Goal: Book appointment/travel/reservation

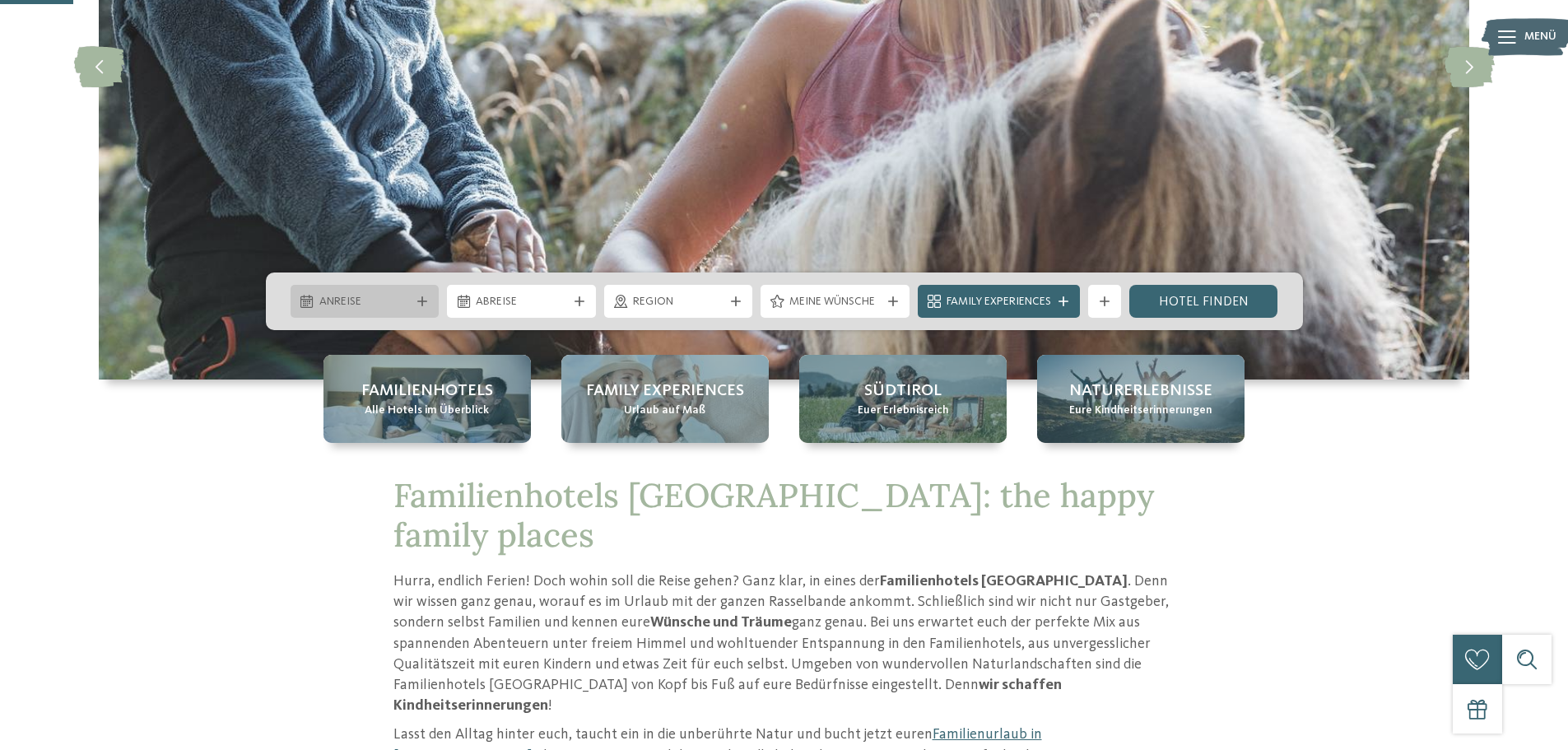
click at [371, 303] on span "Anreise" at bounding box center [365, 303] width 91 height 17
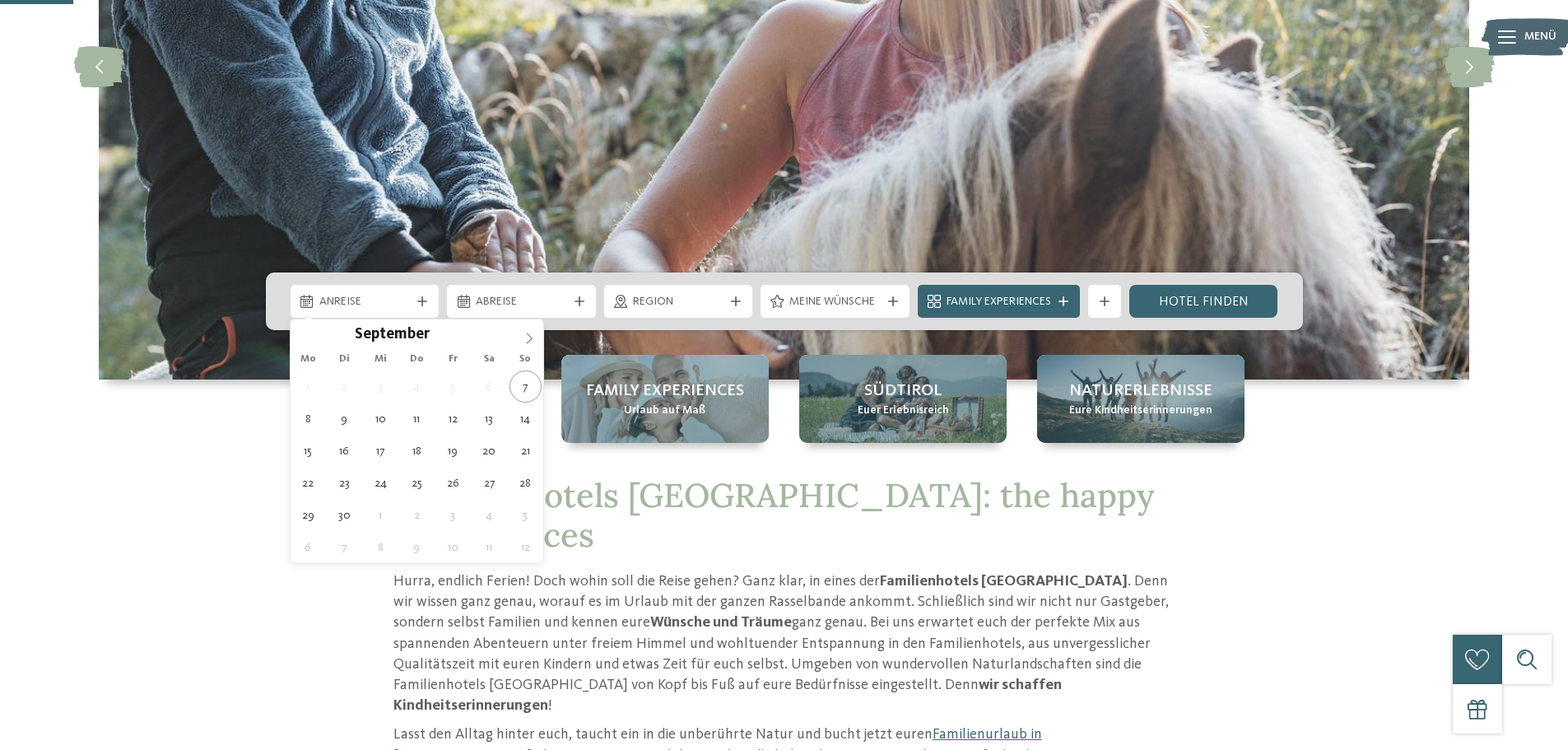
click at [534, 330] on span at bounding box center [529, 334] width 28 height 28
type div "[DATE]"
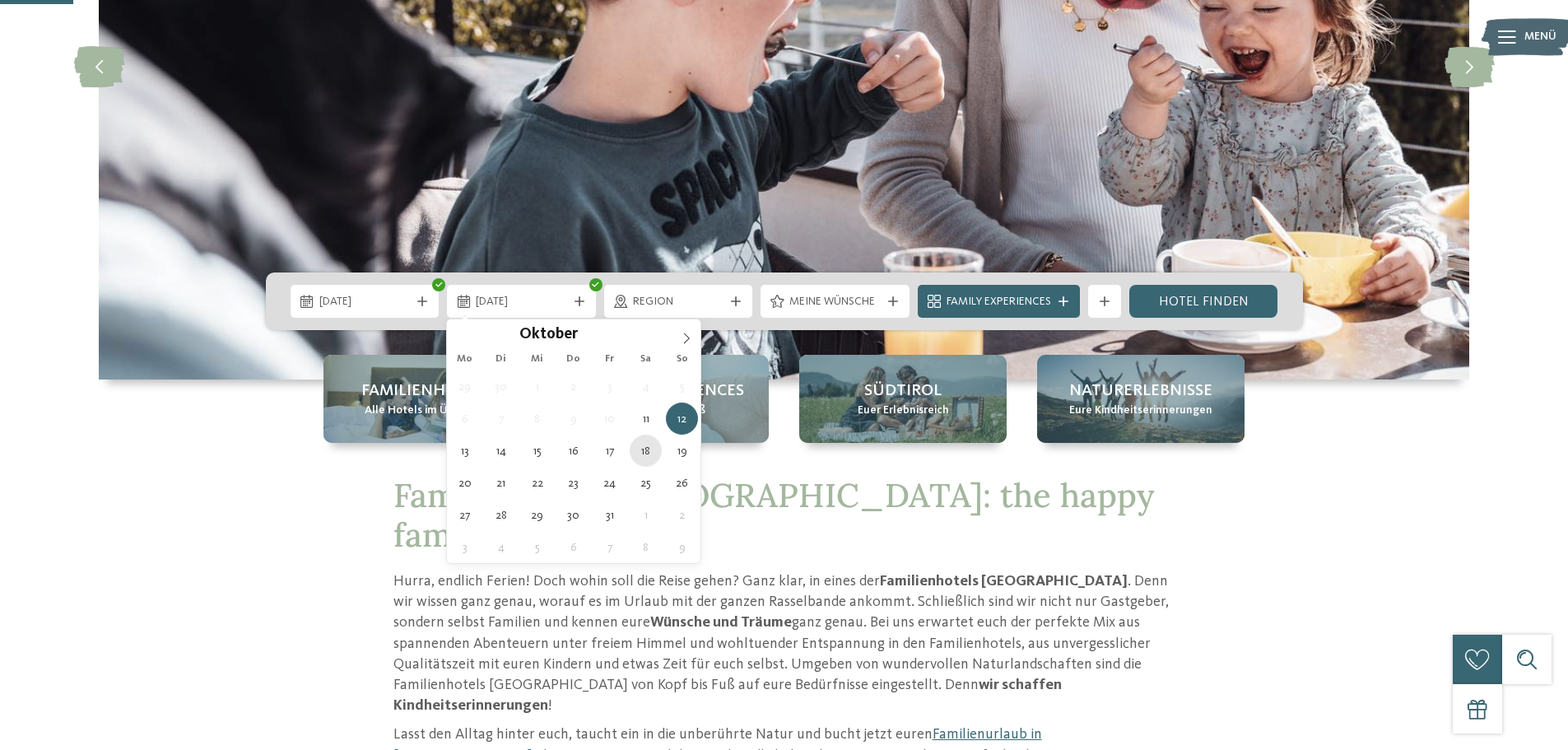
type div "[DATE]"
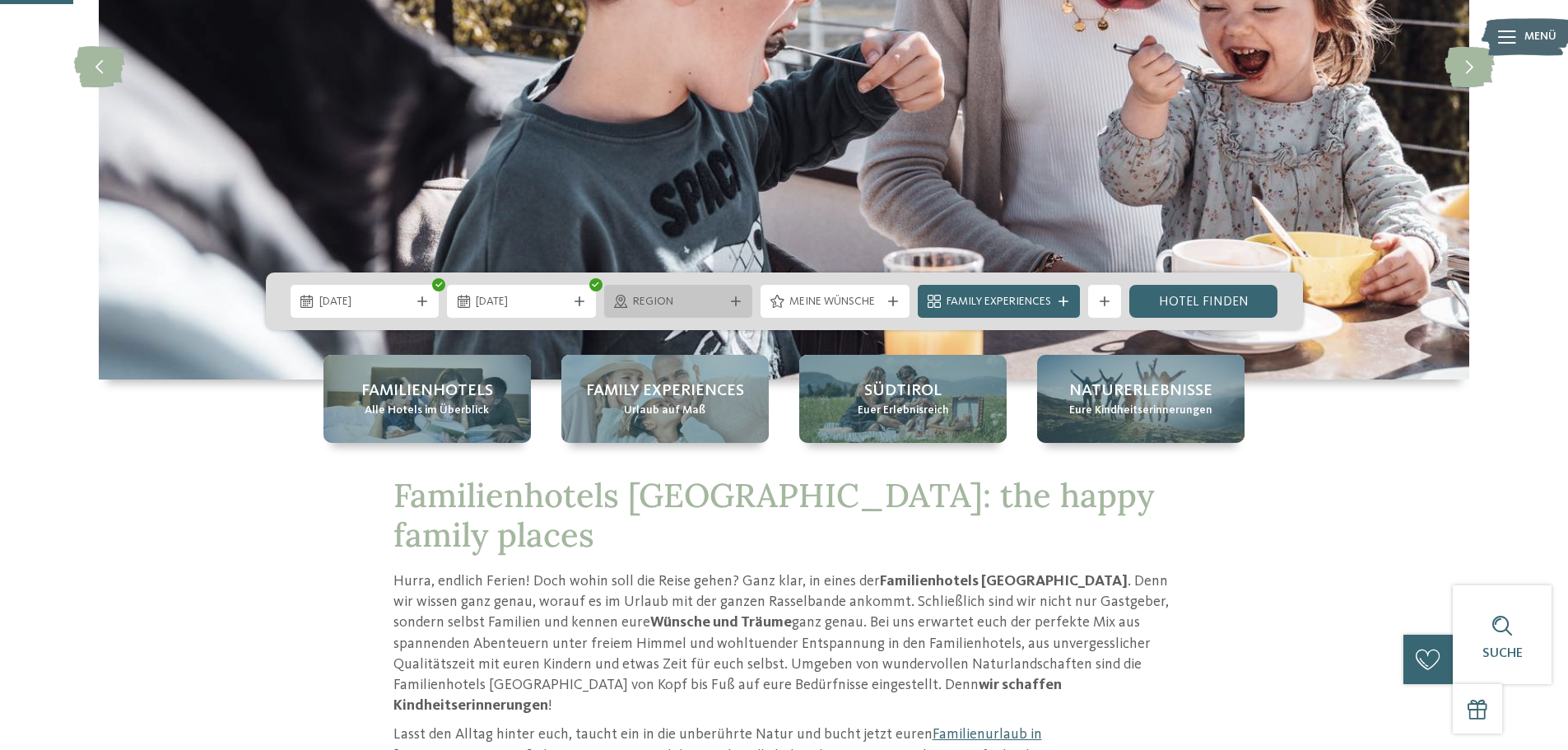
click at [712, 301] on span "Region" at bounding box center [678, 303] width 91 height 17
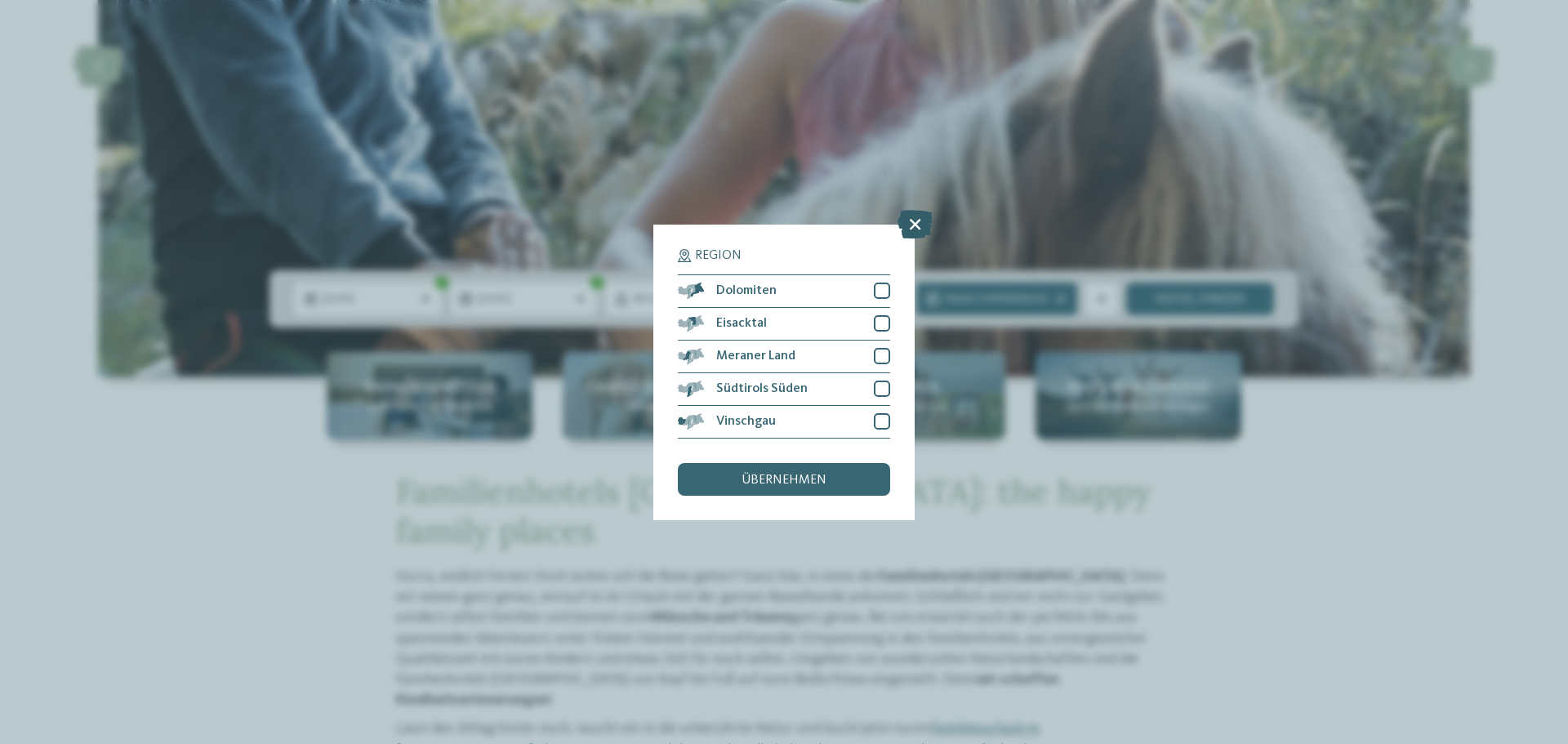
click at [921, 220] on icon at bounding box center [915, 223] width 35 height 29
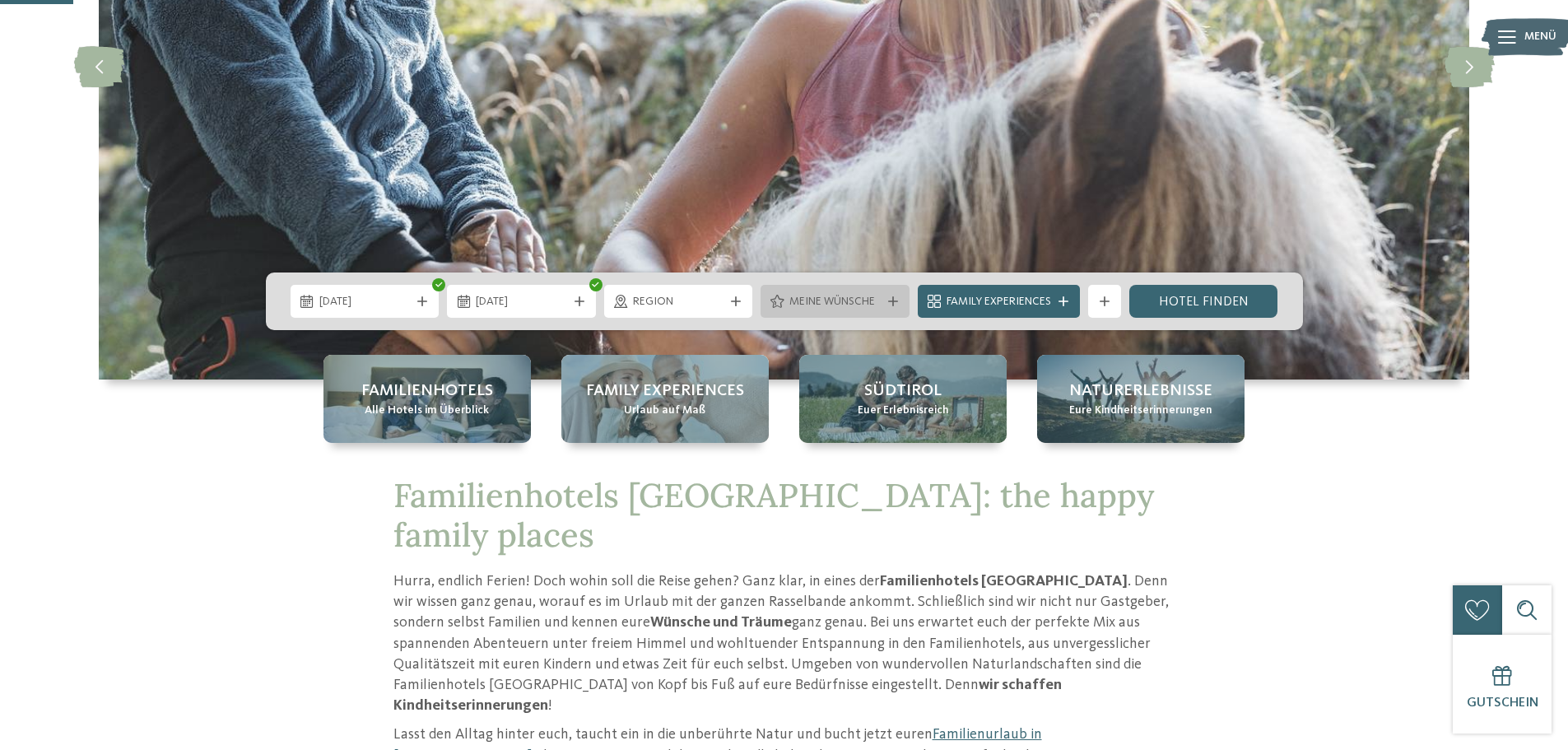
click at [844, 297] on span "Meine Wünsche" at bounding box center [835, 303] width 91 height 17
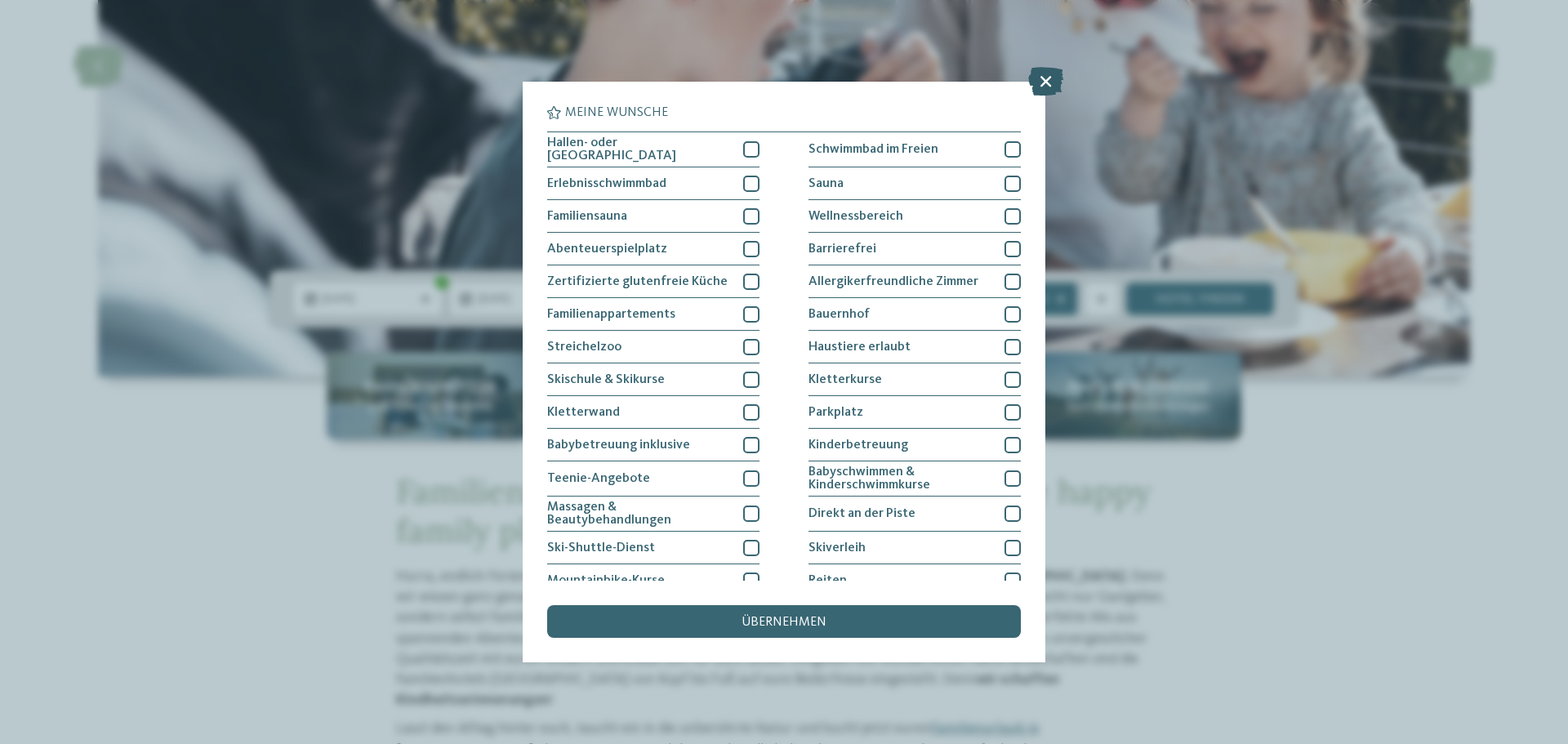
click at [1048, 82] on icon at bounding box center [1046, 81] width 35 height 29
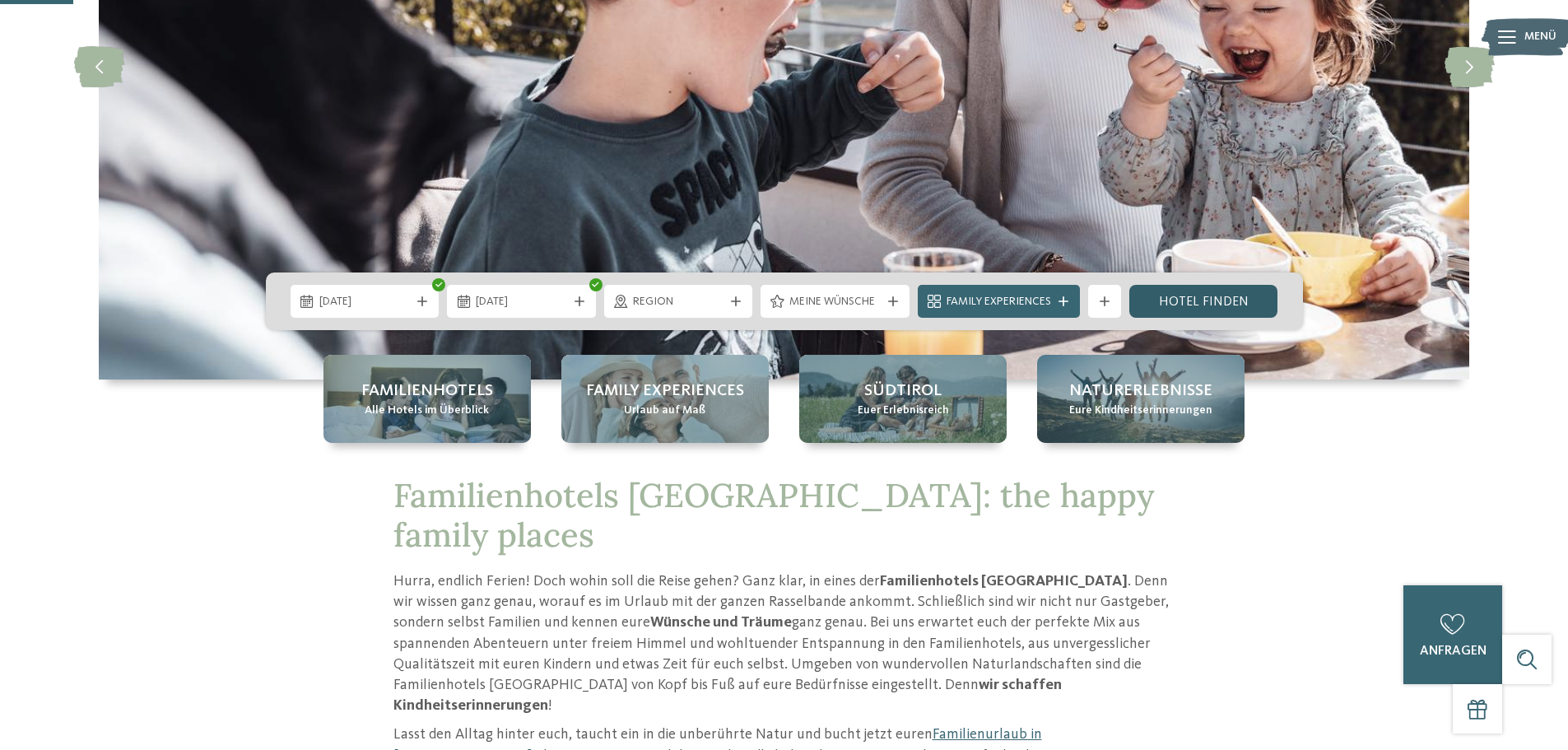
click at [1181, 305] on link "Hotel finden" at bounding box center [1203, 301] width 149 height 33
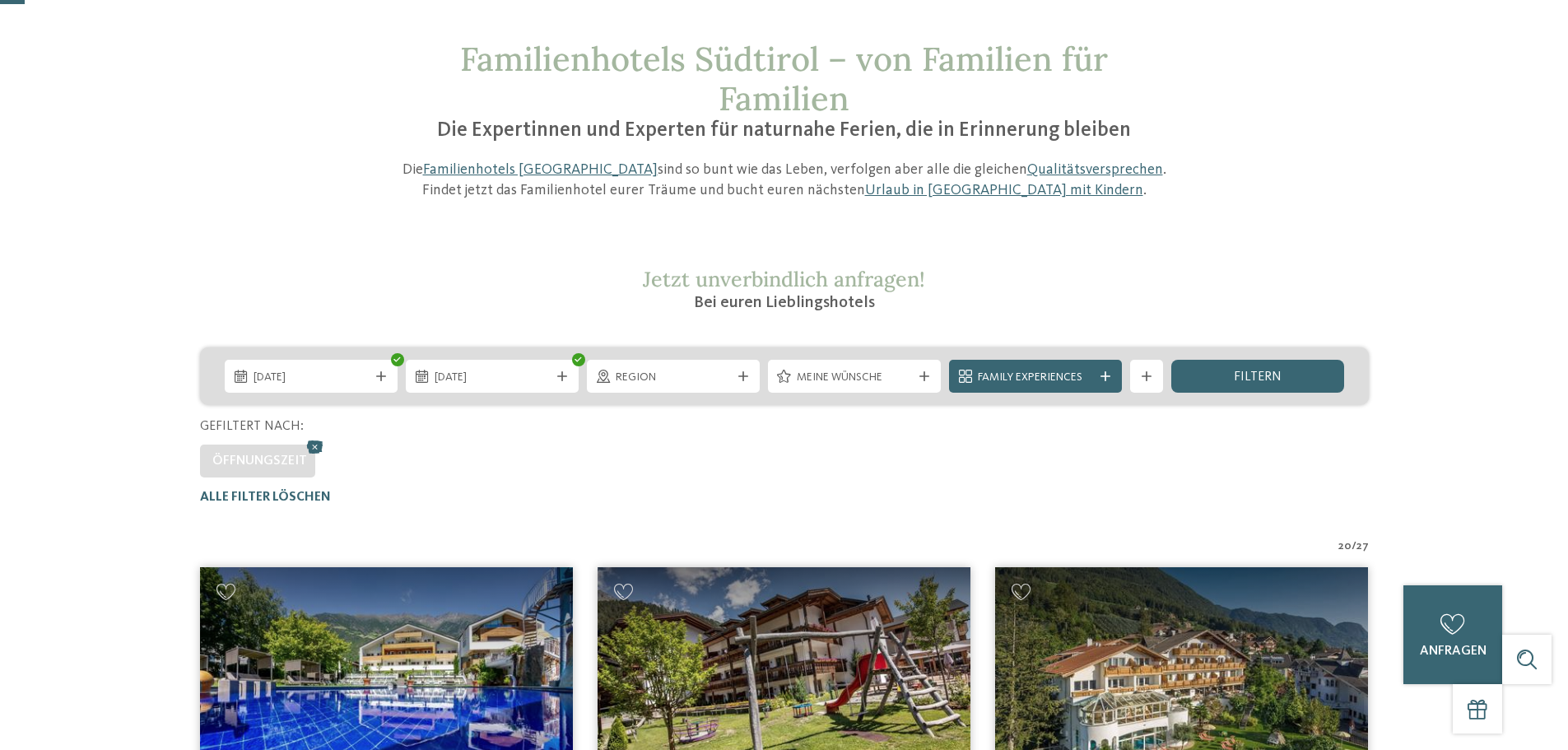
scroll to position [72, 0]
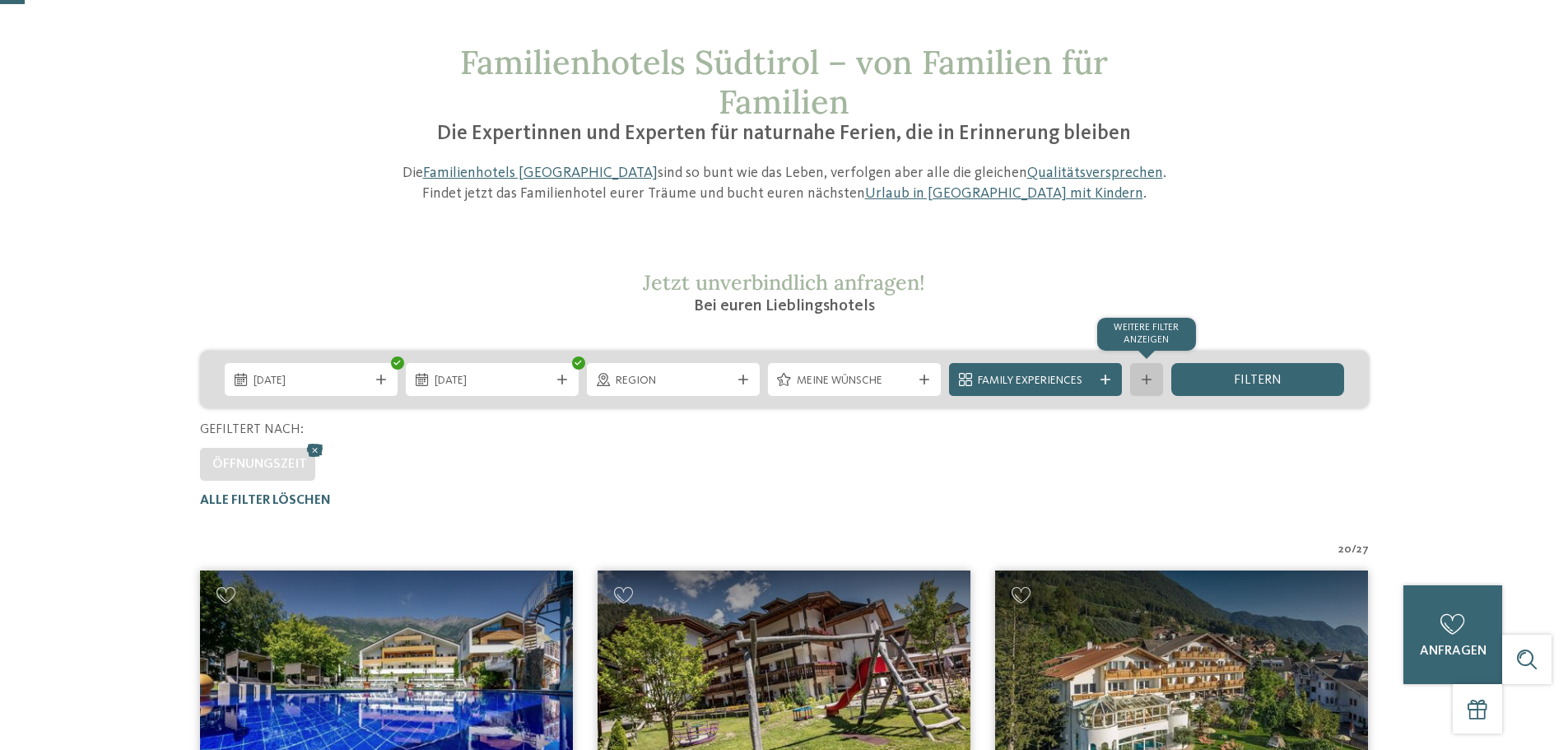
click at [1141, 379] on icon at bounding box center [1146, 379] width 10 height 10
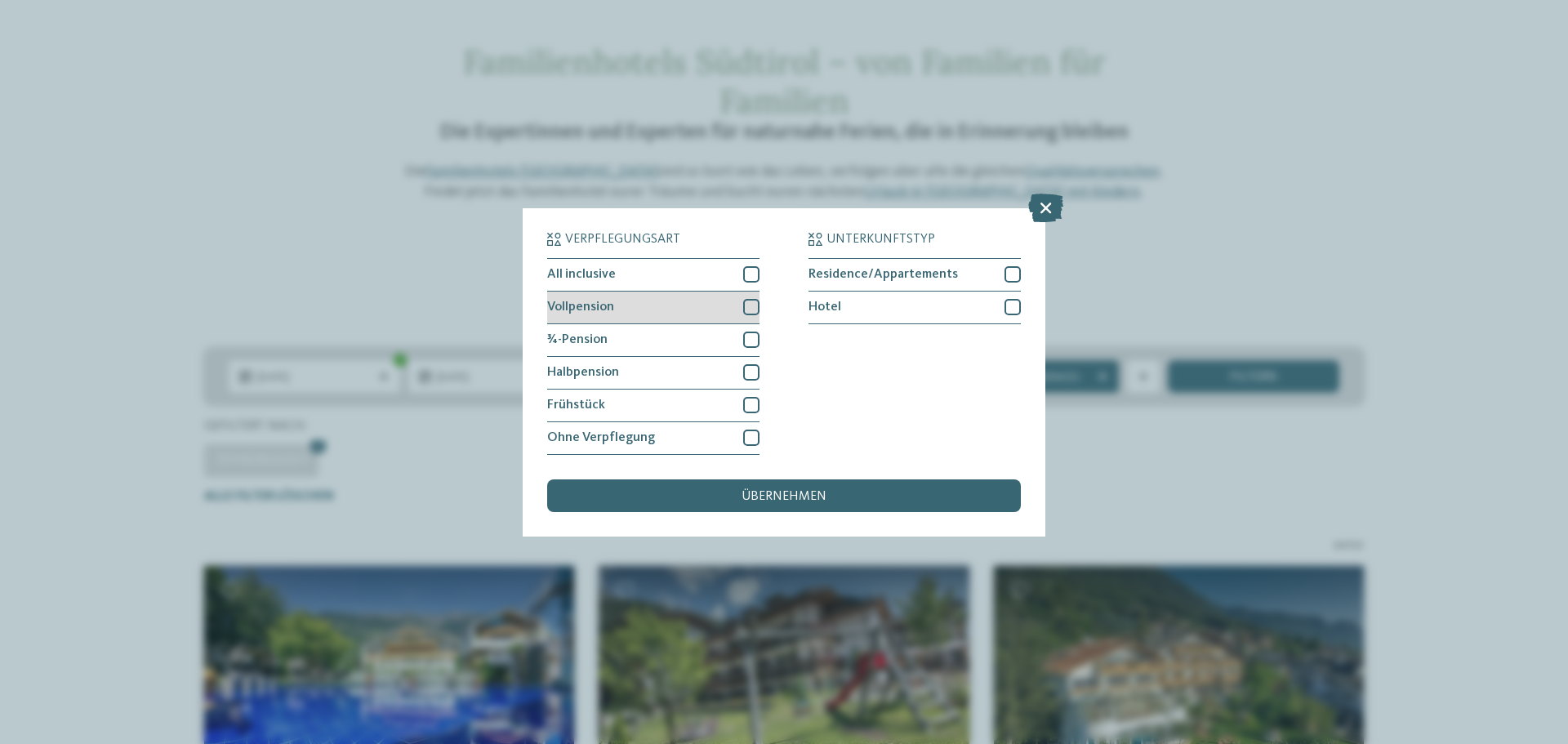
click at [746, 305] on div at bounding box center [752, 307] width 17 height 17
click at [773, 502] on span "übernehmen" at bounding box center [784, 496] width 85 height 13
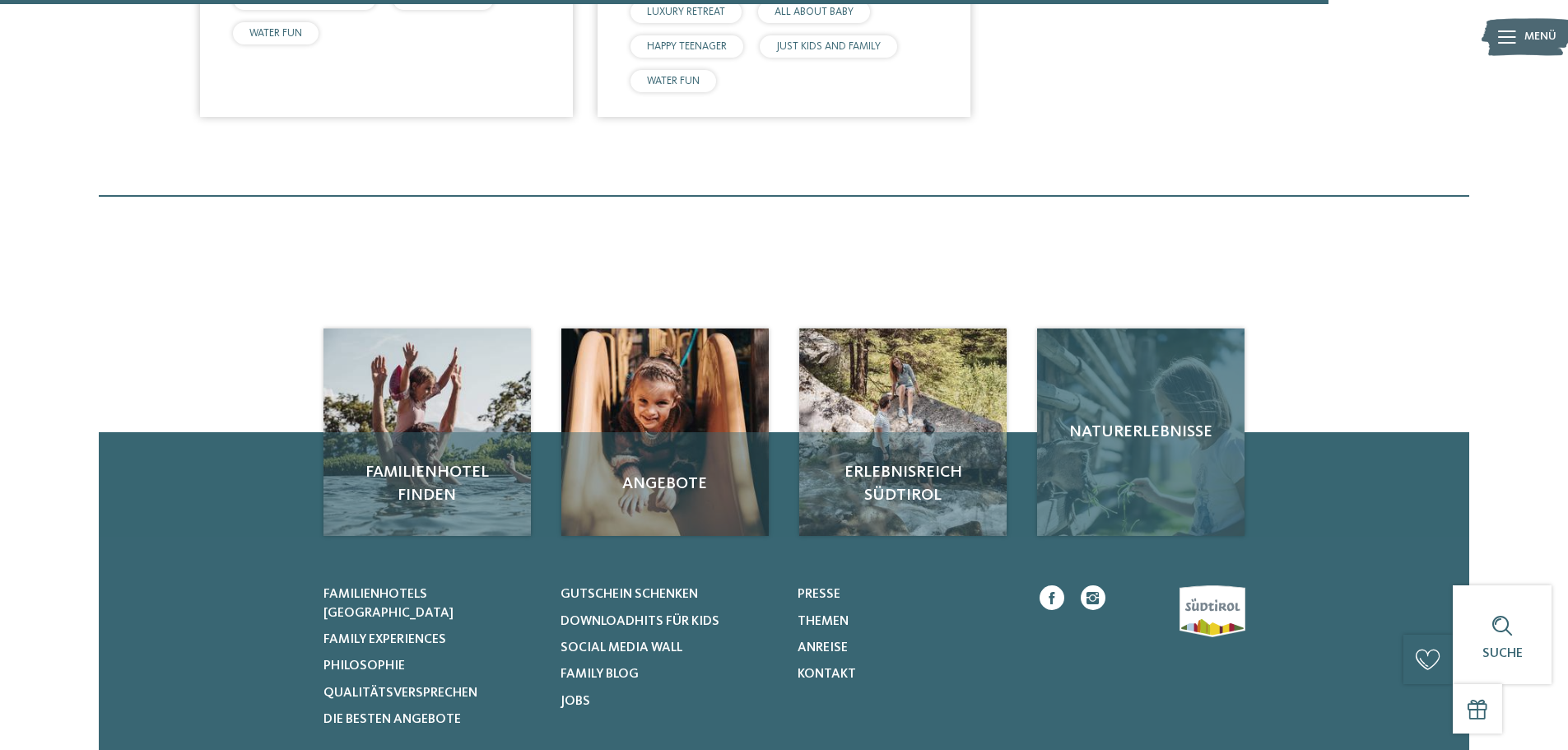
scroll to position [1679, 0]
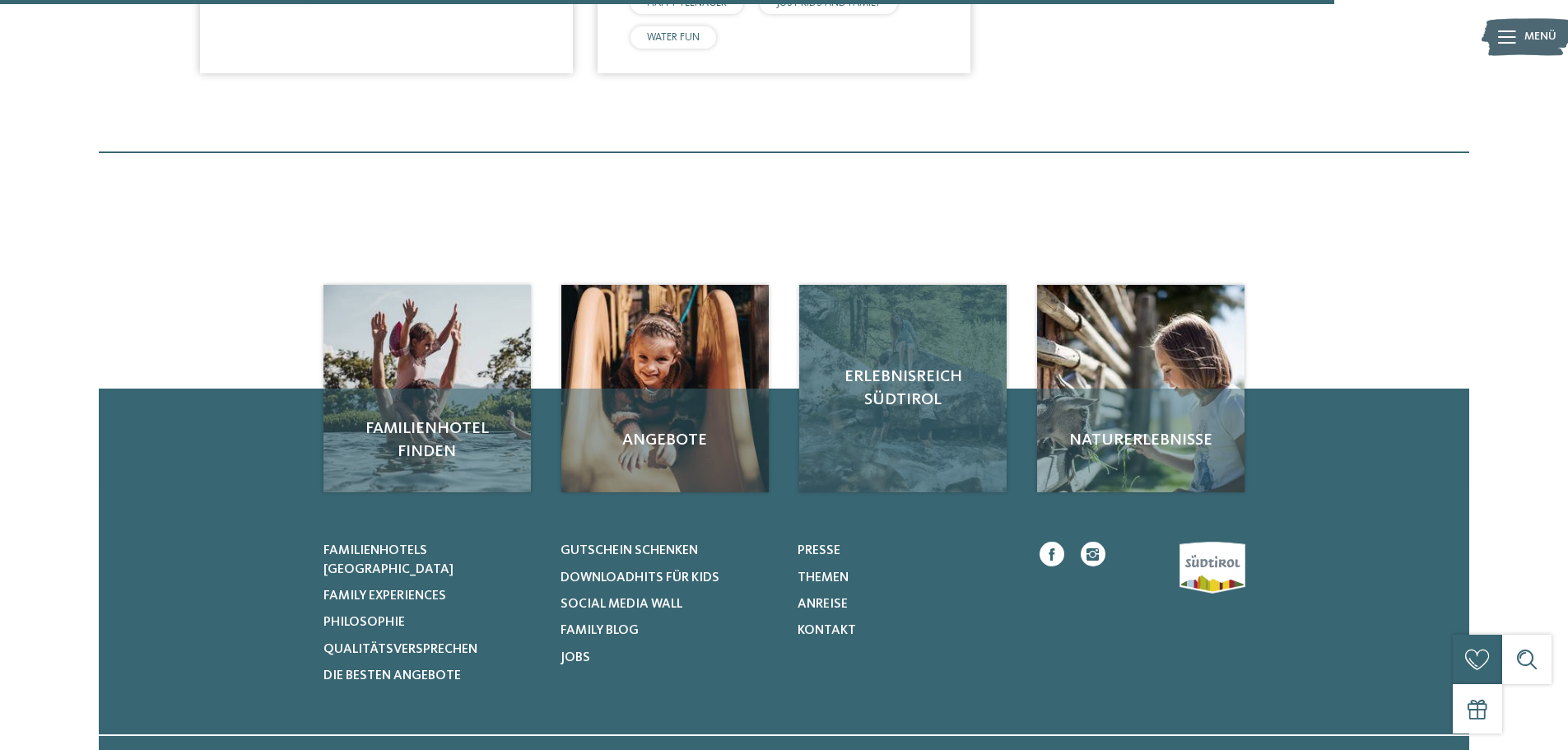
click at [958, 414] on div "Erlebnisreich Südtirol" at bounding box center [902, 388] width 208 height 208
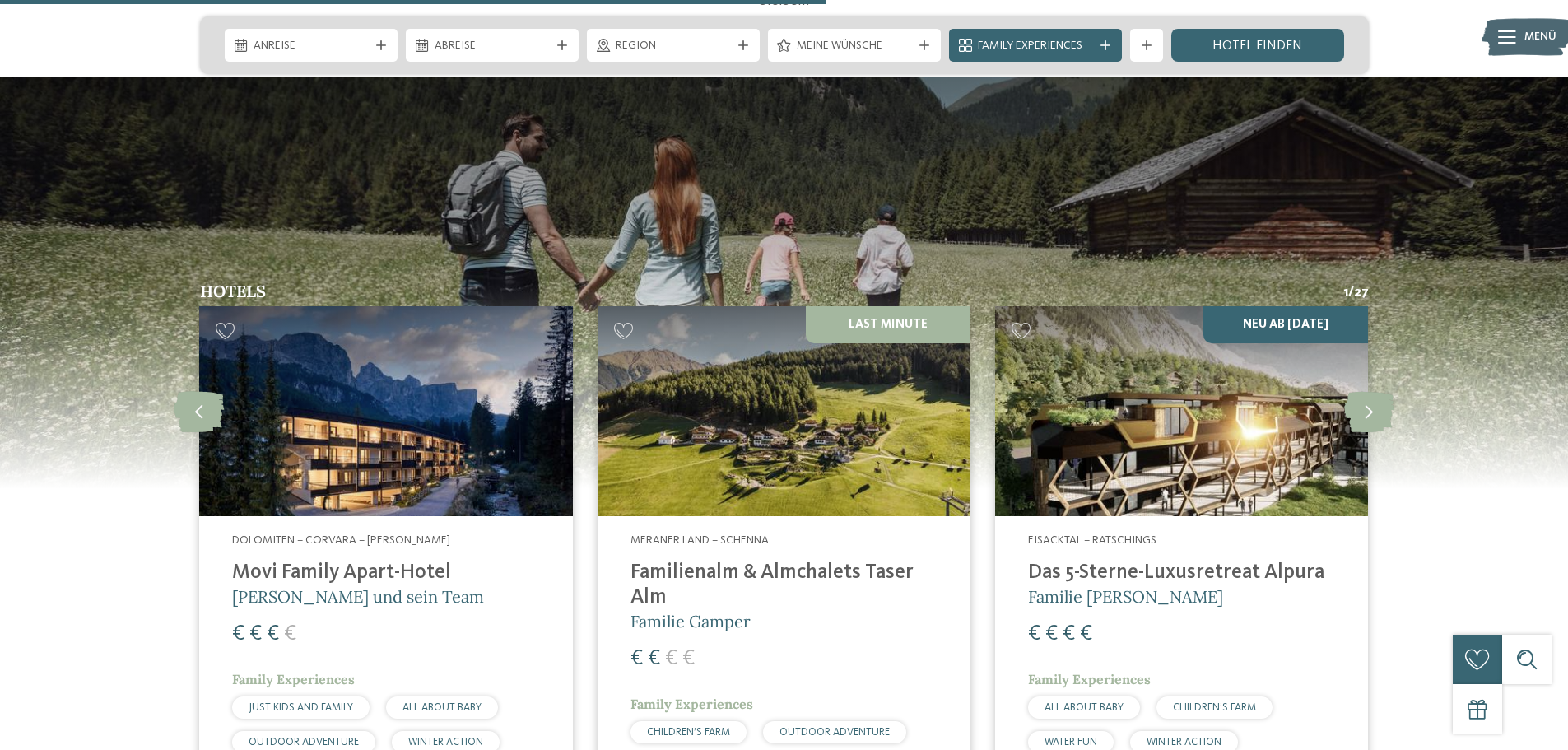
scroll to position [2304, 0]
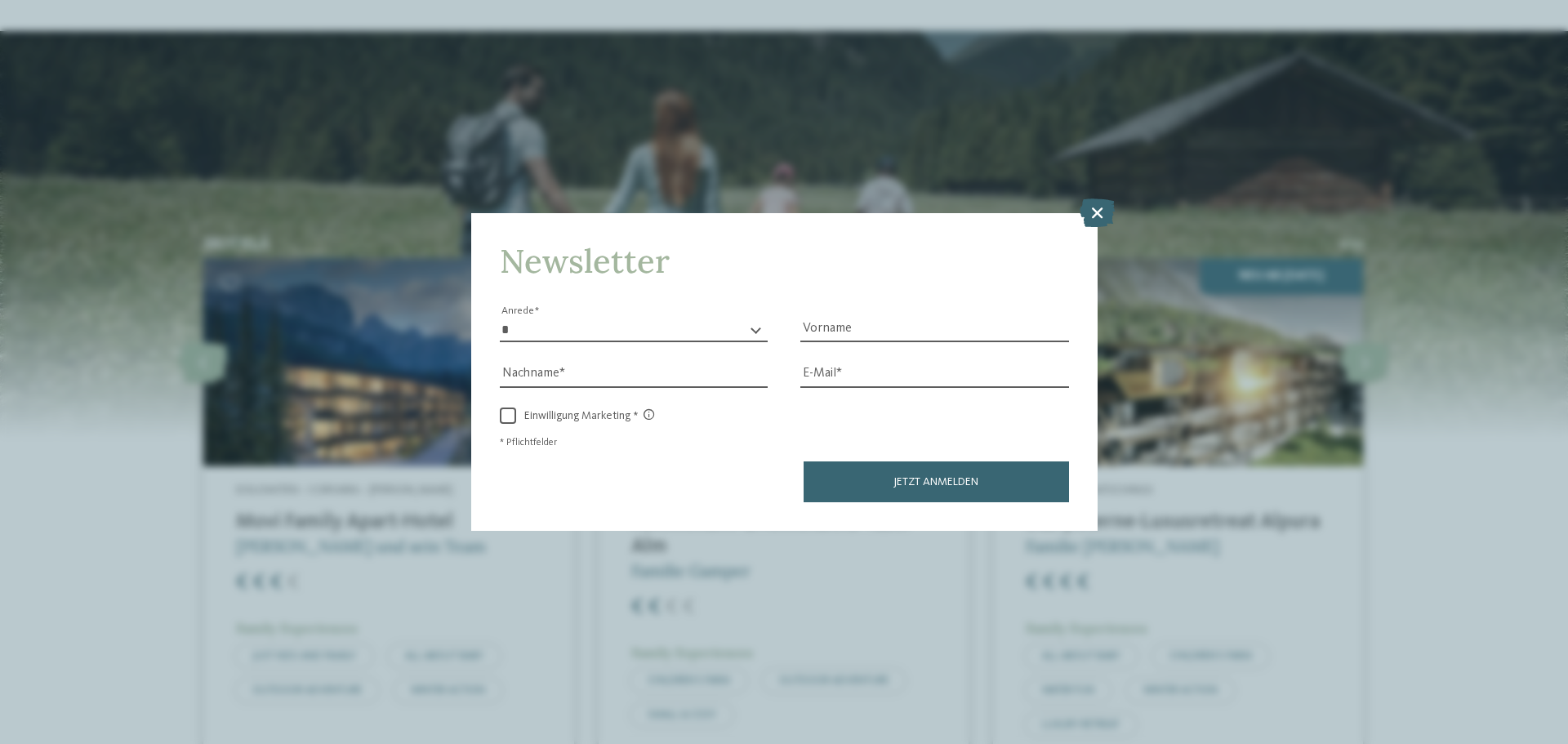
drag, startPoint x: 947, startPoint y: 434, endPoint x: 792, endPoint y: 225, distance: 260.2
click at [792, 225] on div "Newsletter * **** **** ******* ****** Anrede Vorname Nachname E-Mail Link Link" at bounding box center [784, 372] width 627 height 318
click at [1100, 219] on icon at bounding box center [1097, 213] width 35 height 29
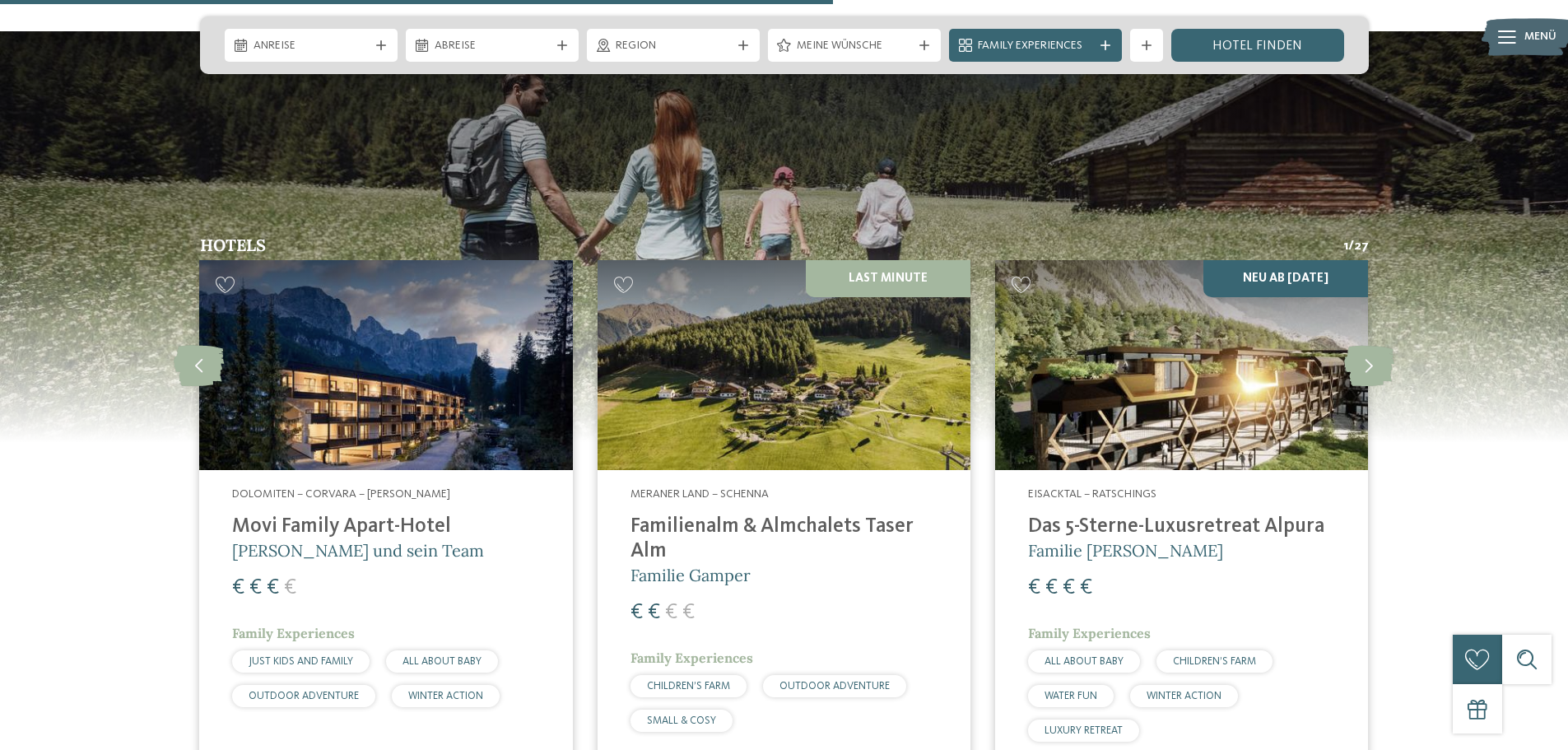
scroll to position [2386, 0]
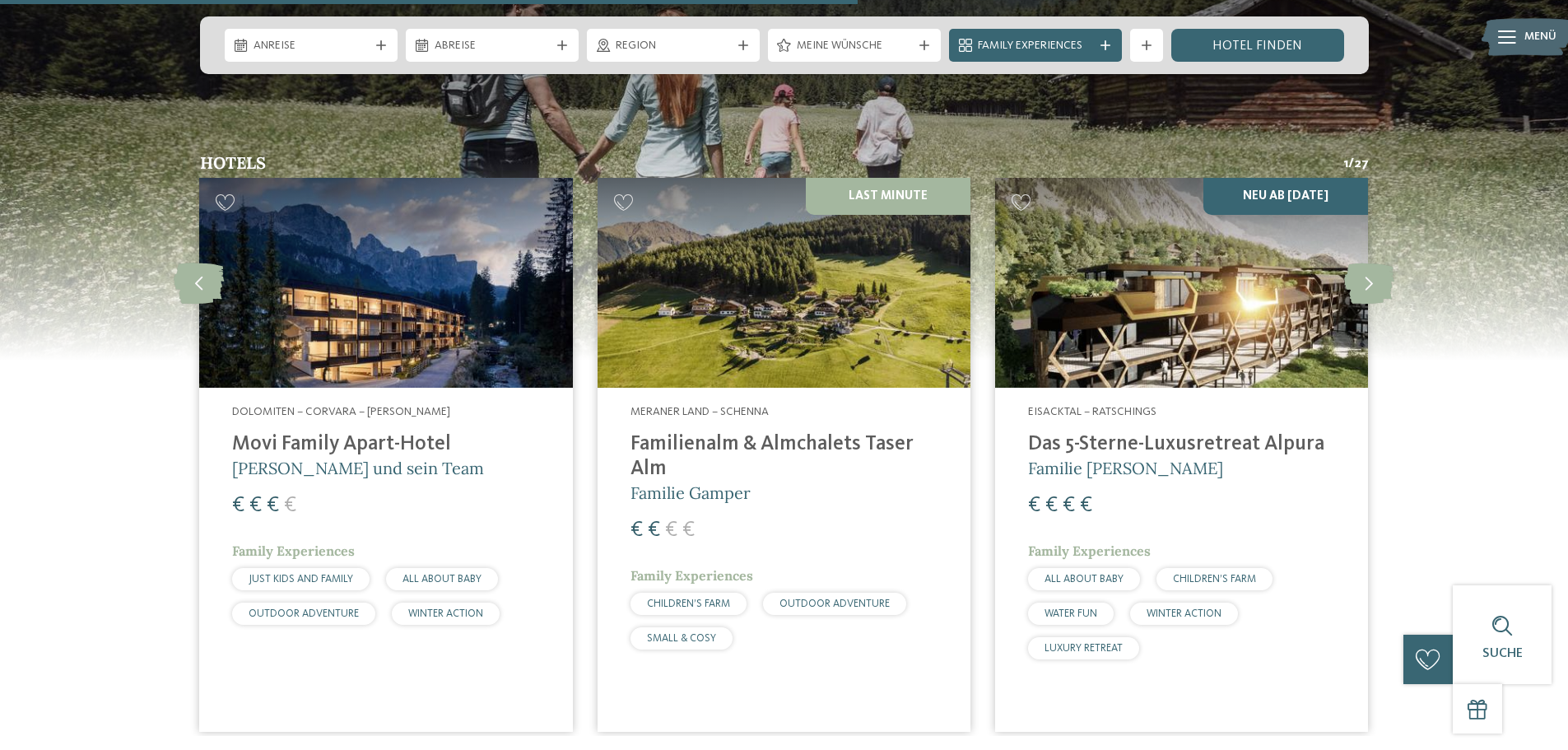
click at [1069, 432] on h4 "Das 5-Sterne-Luxusretreat Alpura" at bounding box center [1182, 445] width 307 height 24
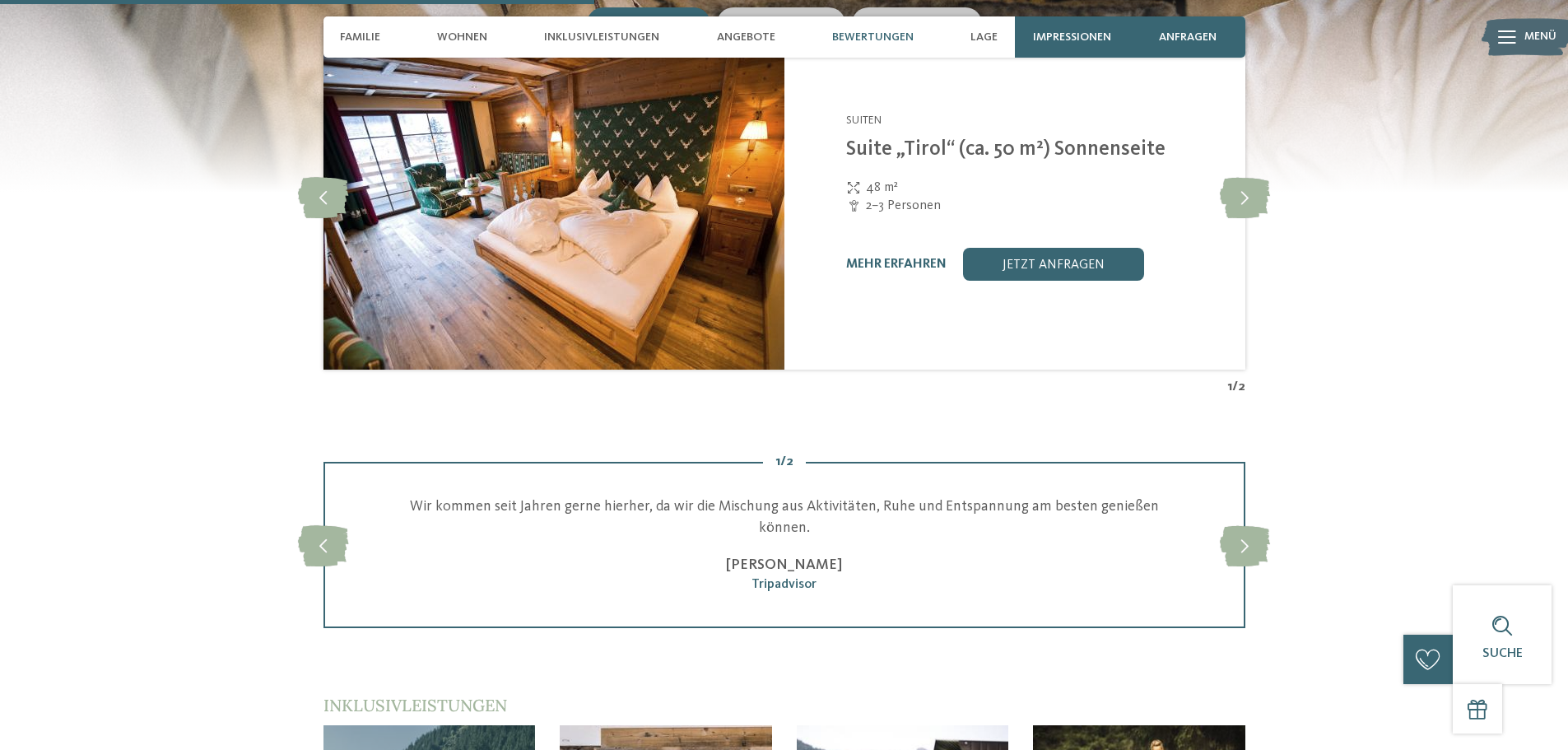
scroll to position [2222, 0]
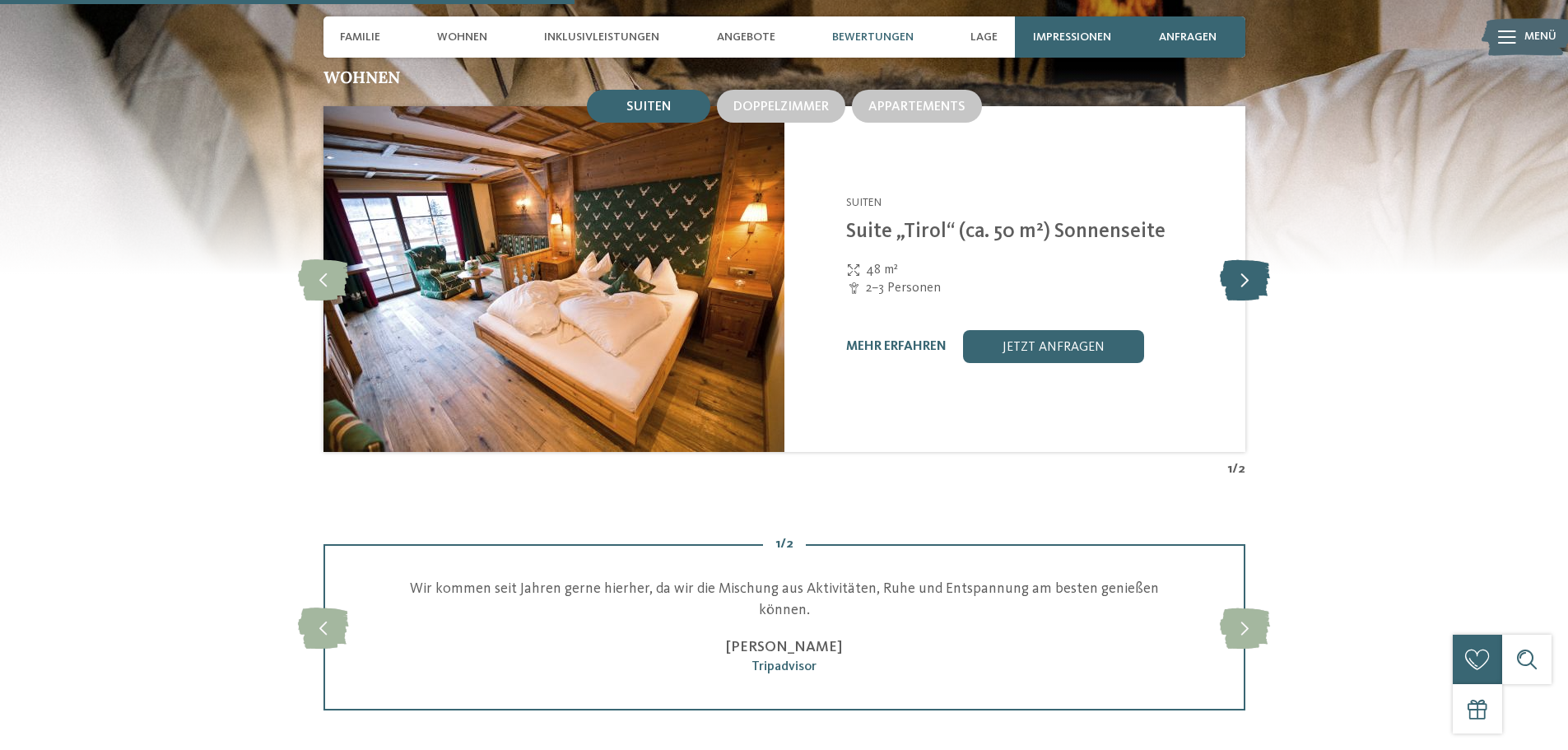
click at [1240, 271] on icon at bounding box center [1245, 279] width 50 height 41
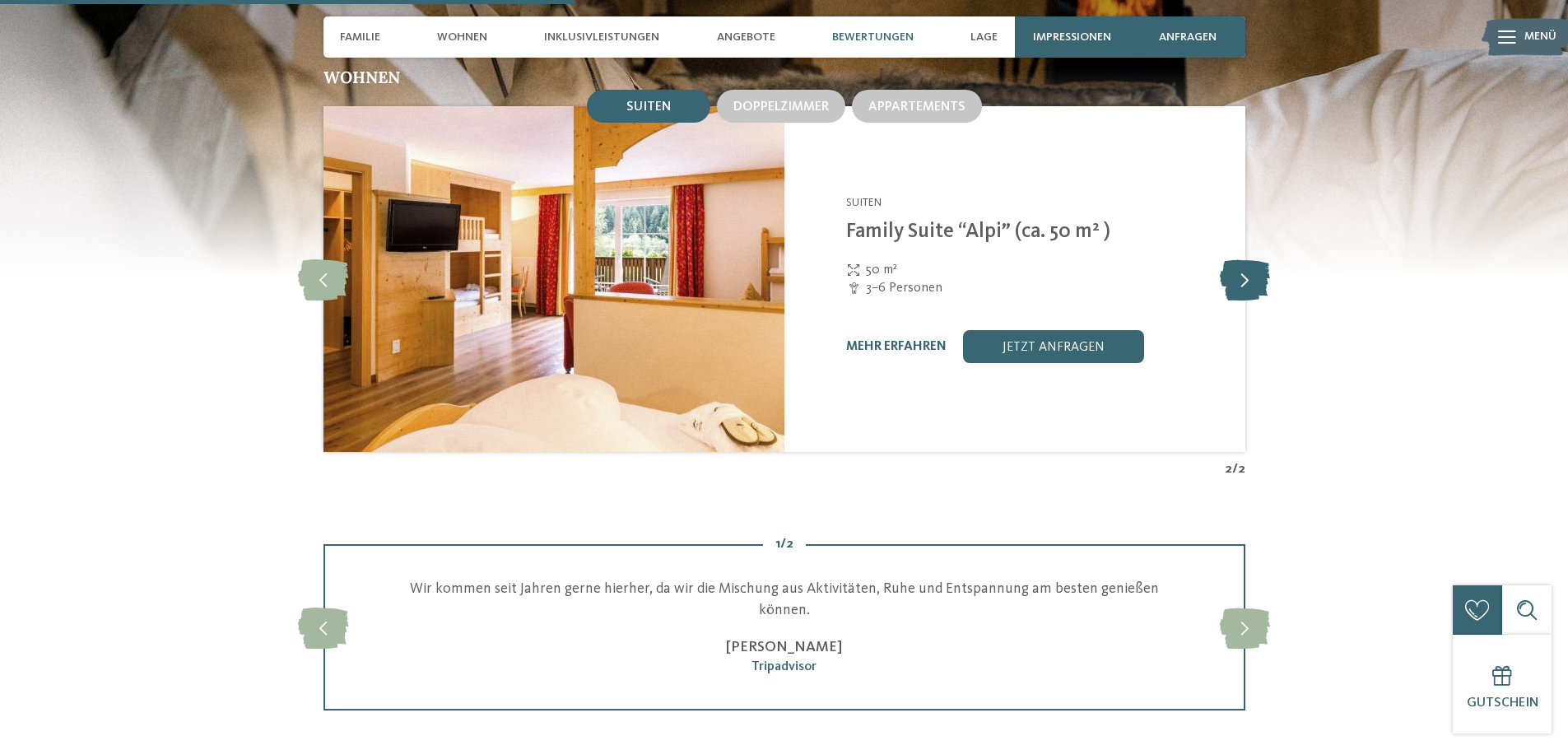
click at [1240, 271] on icon at bounding box center [1245, 279] width 50 height 41
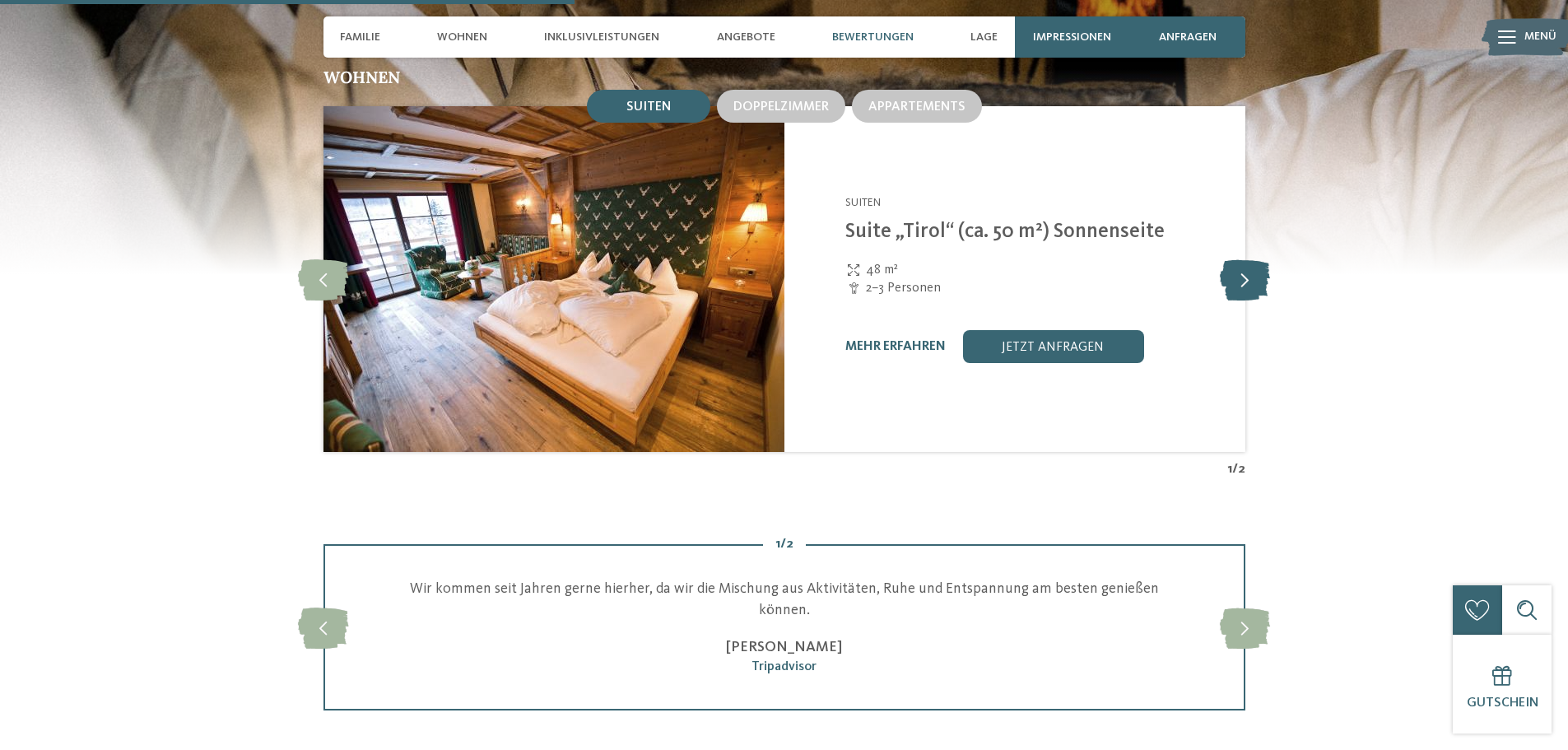
click at [1240, 271] on icon at bounding box center [1245, 279] width 50 height 41
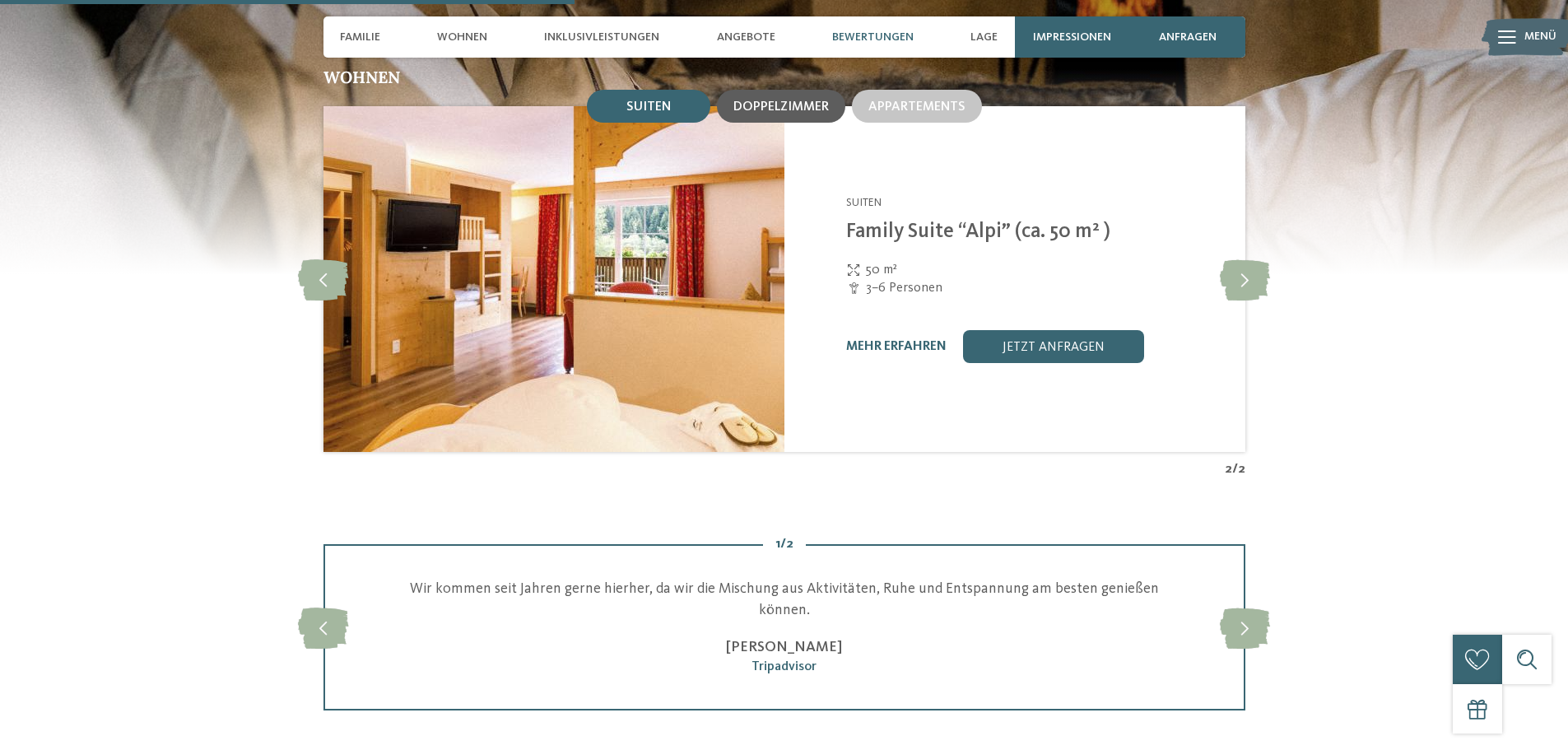
click at [774, 101] on span "Doppelzimmer" at bounding box center [781, 107] width 96 height 13
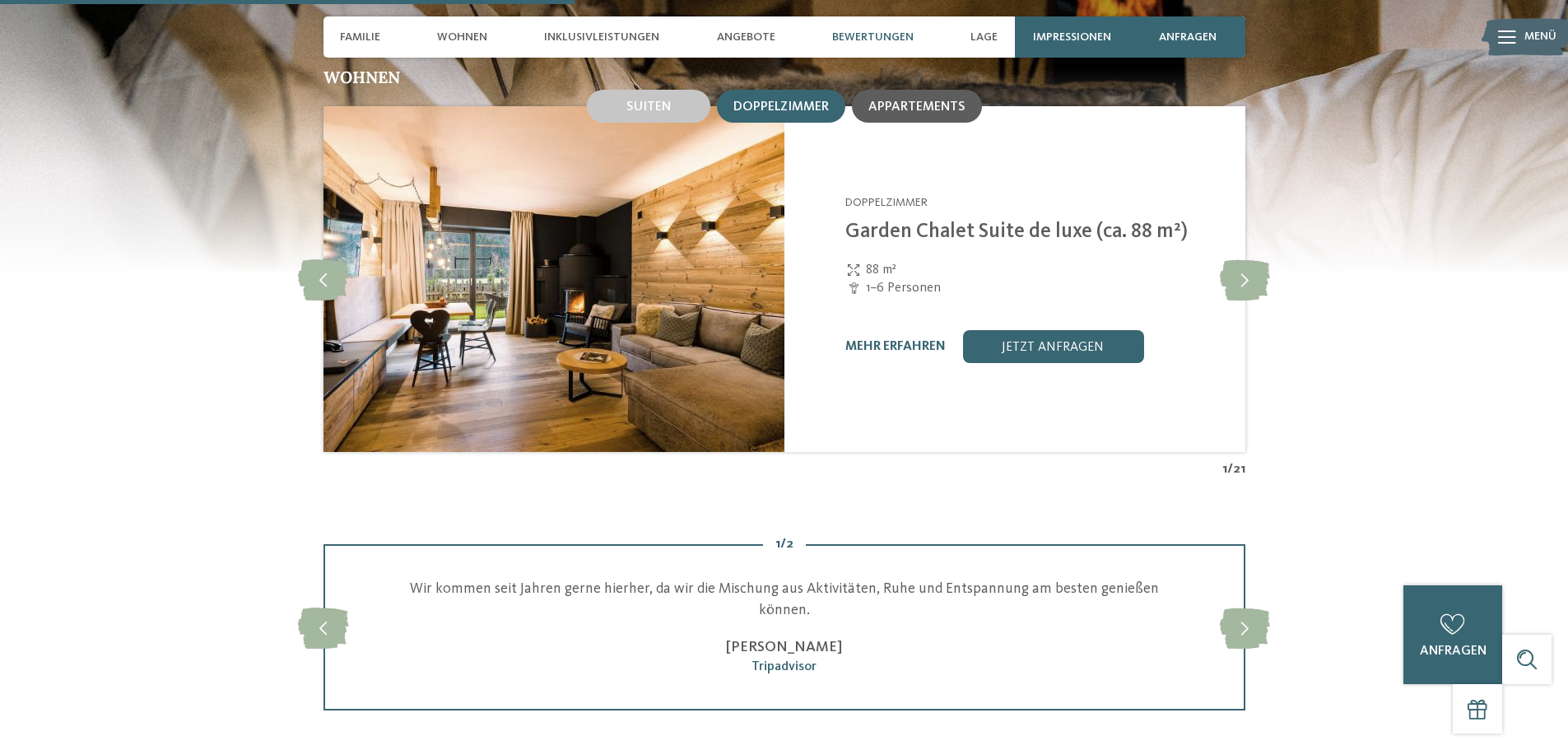
click at [876, 101] on span "Appartements" at bounding box center [917, 107] width 97 height 13
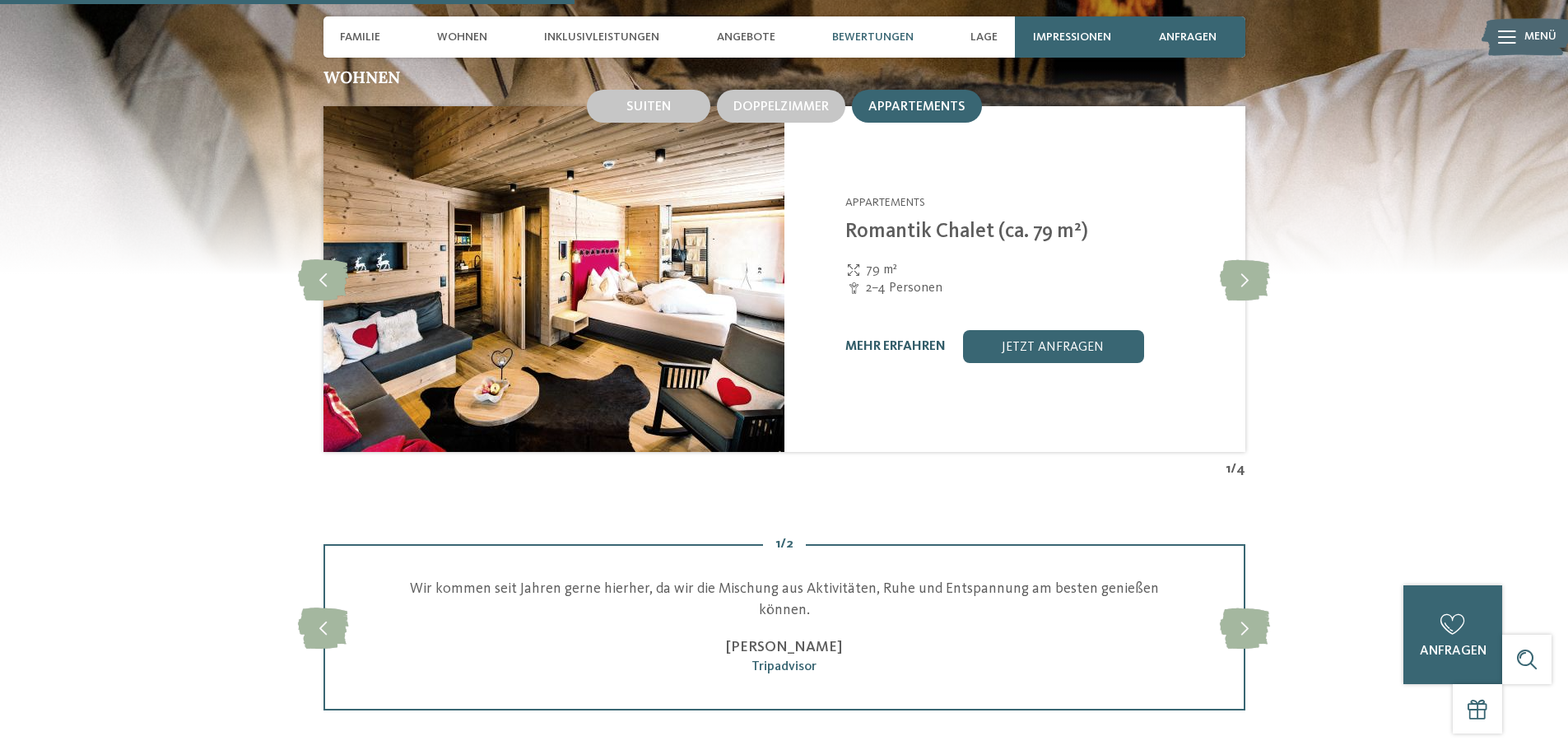
click at [900, 340] on link "mehr erfahren" at bounding box center [895, 347] width 101 height 13
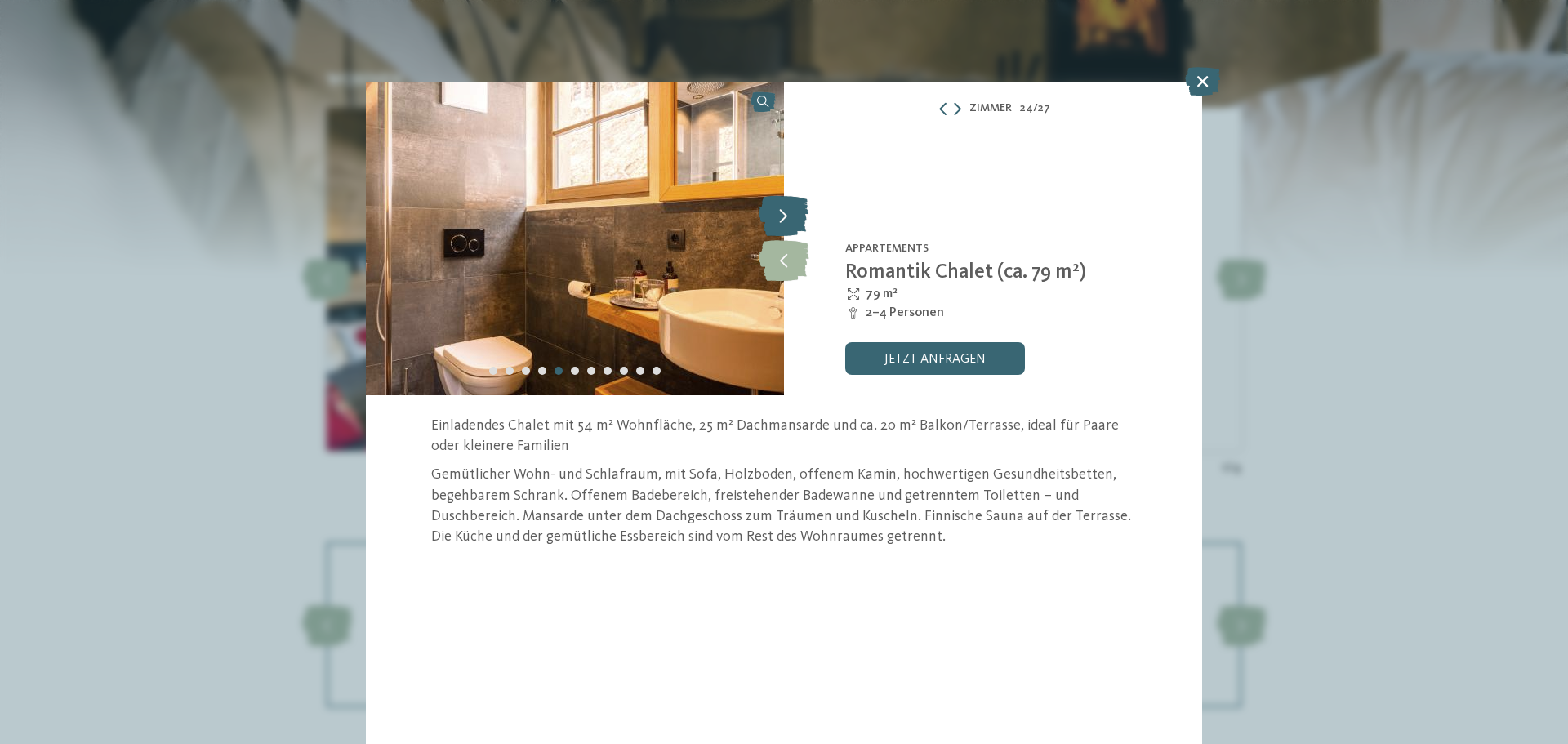
click at [787, 221] on icon at bounding box center [783, 215] width 49 height 41
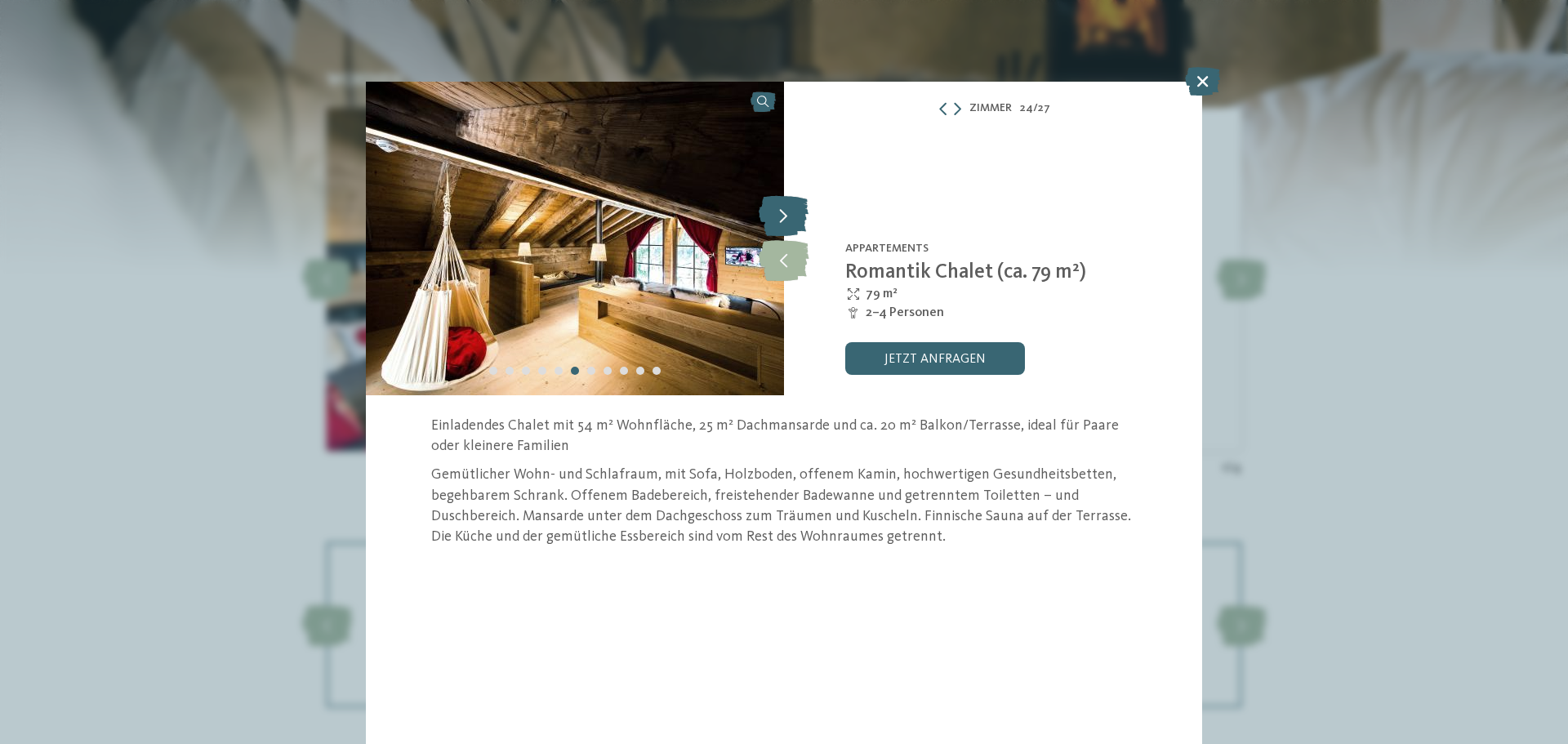
click at [787, 221] on icon at bounding box center [783, 215] width 49 height 41
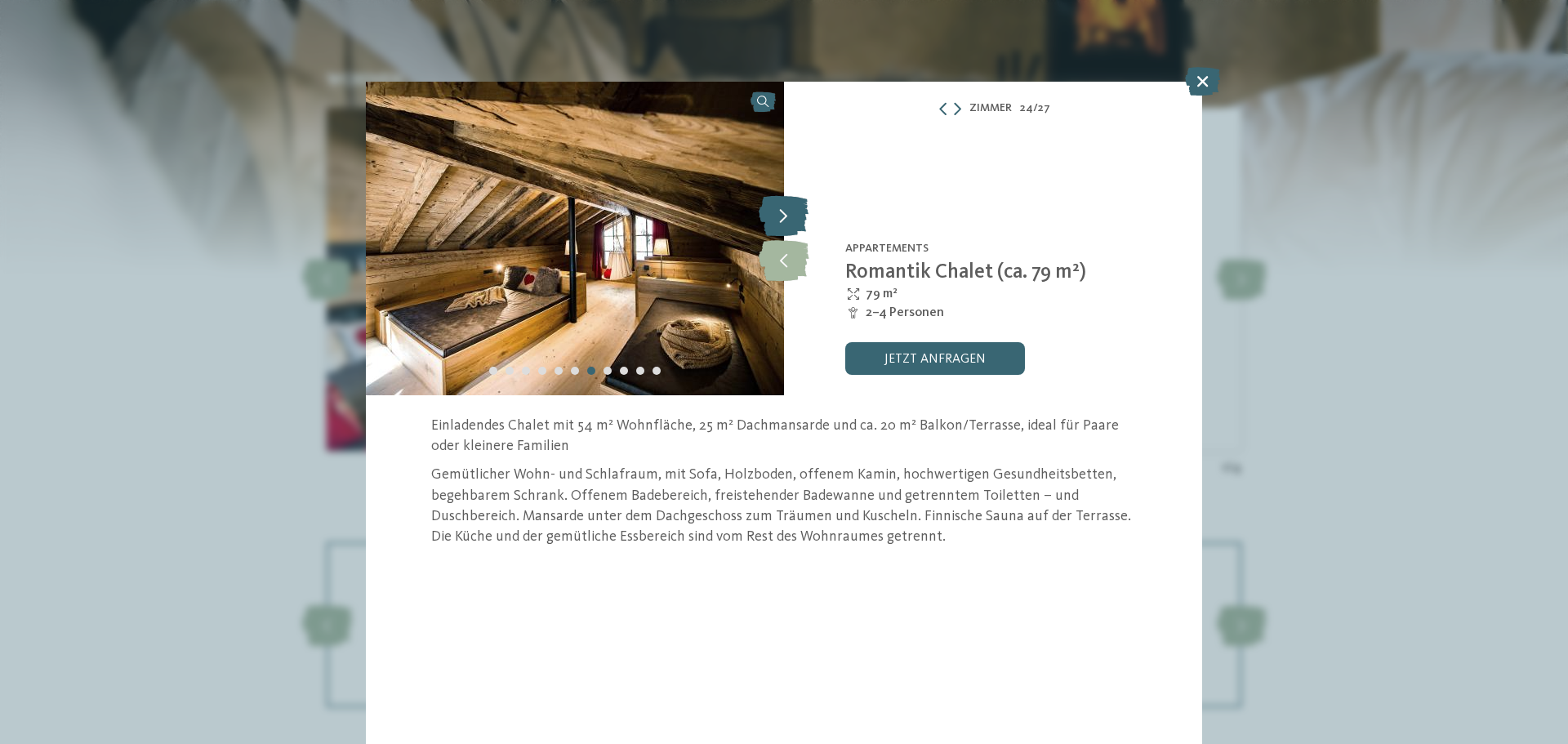
click at [787, 221] on icon at bounding box center [783, 215] width 49 height 41
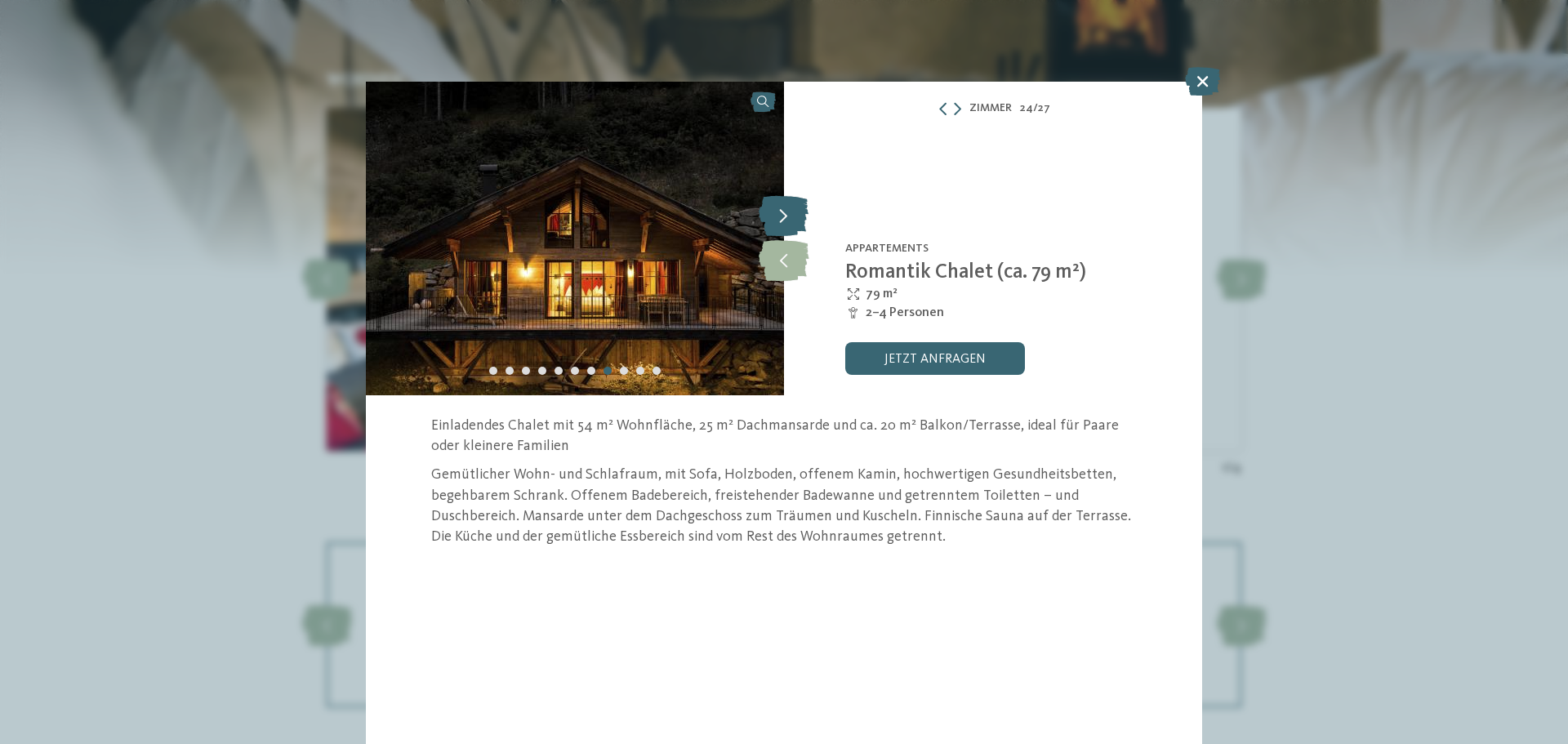
click at [787, 221] on icon at bounding box center [783, 215] width 49 height 41
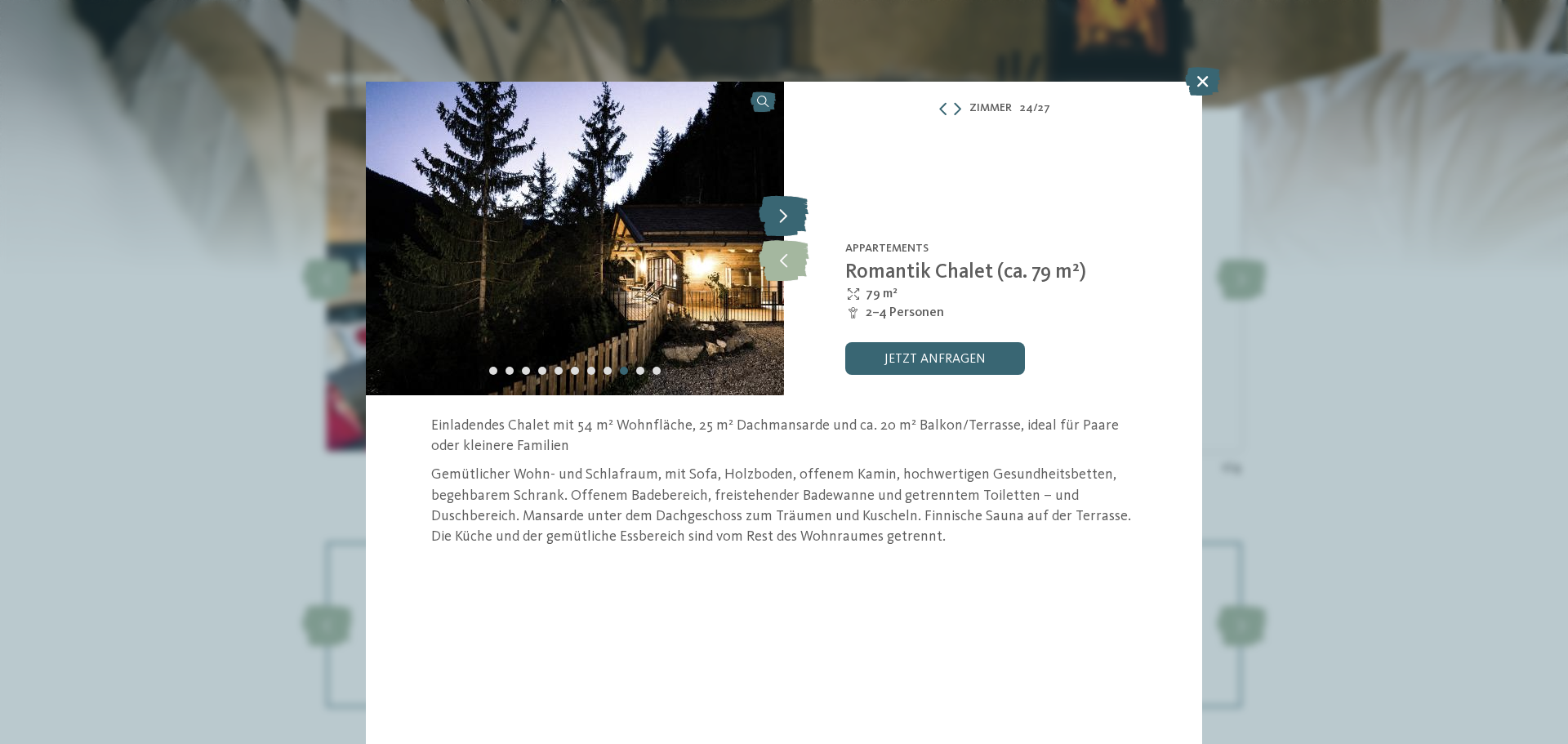
click at [787, 221] on icon at bounding box center [783, 215] width 49 height 41
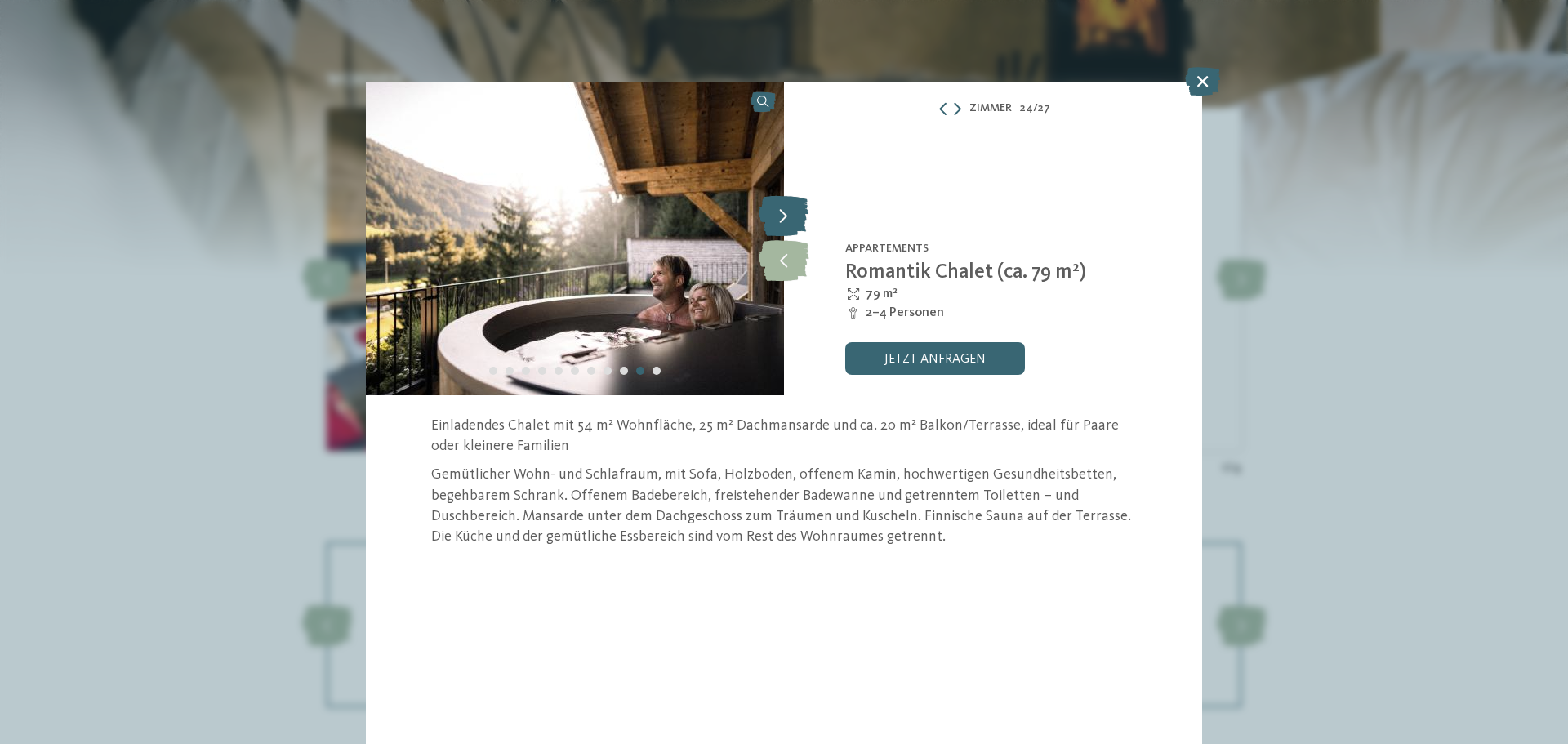
click at [787, 221] on icon at bounding box center [783, 215] width 49 height 41
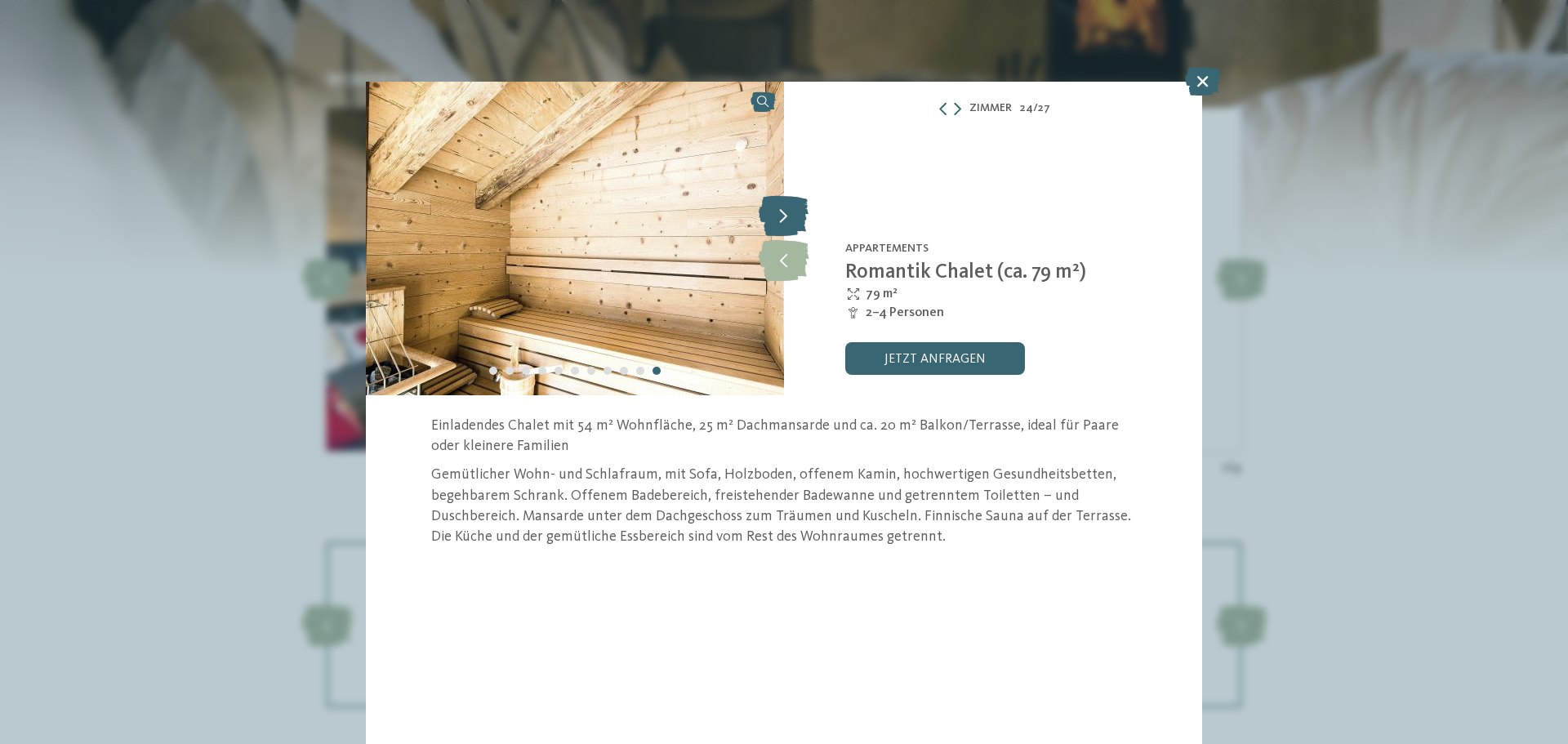
click at [787, 221] on icon at bounding box center [783, 215] width 49 height 41
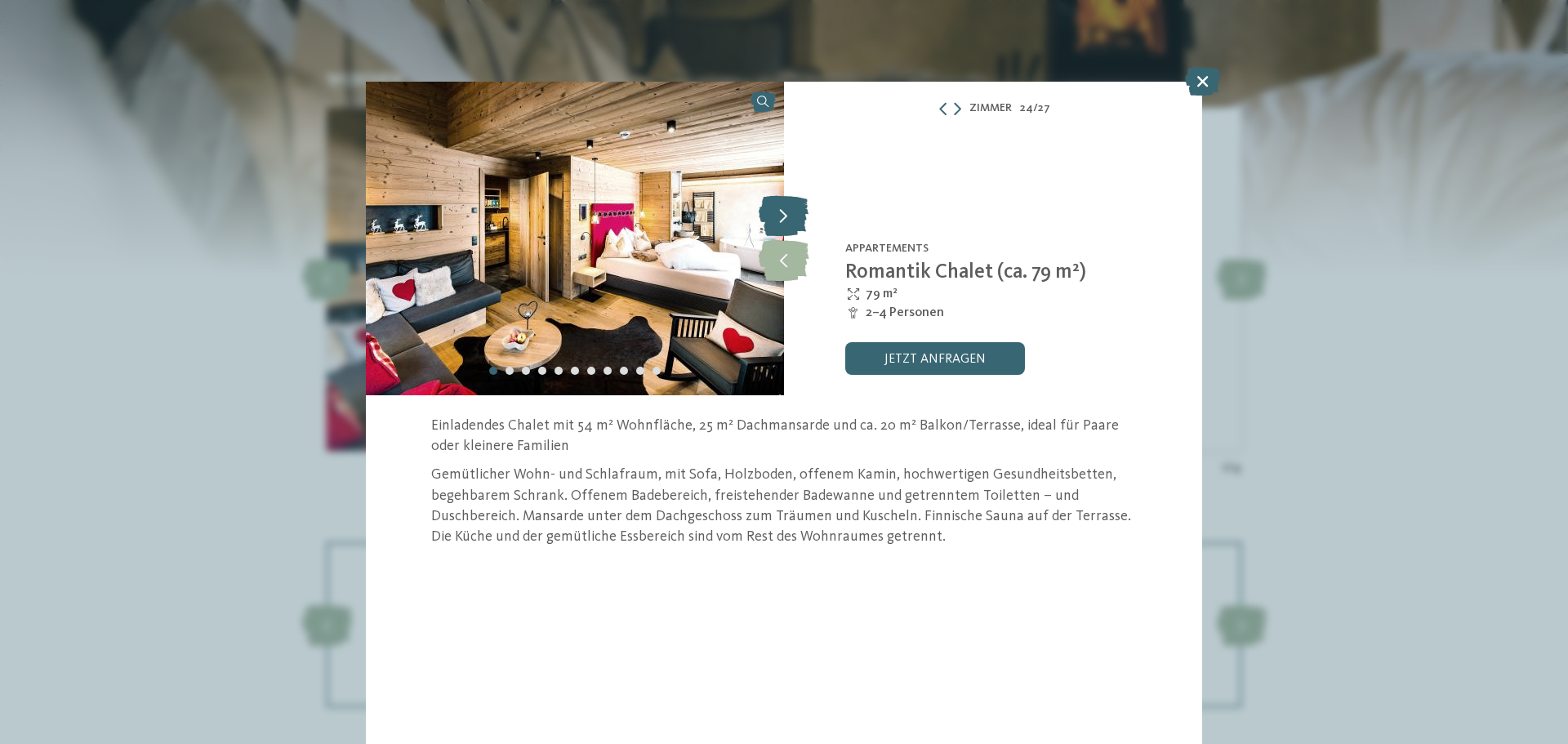
click at [787, 221] on icon at bounding box center [783, 215] width 49 height 41
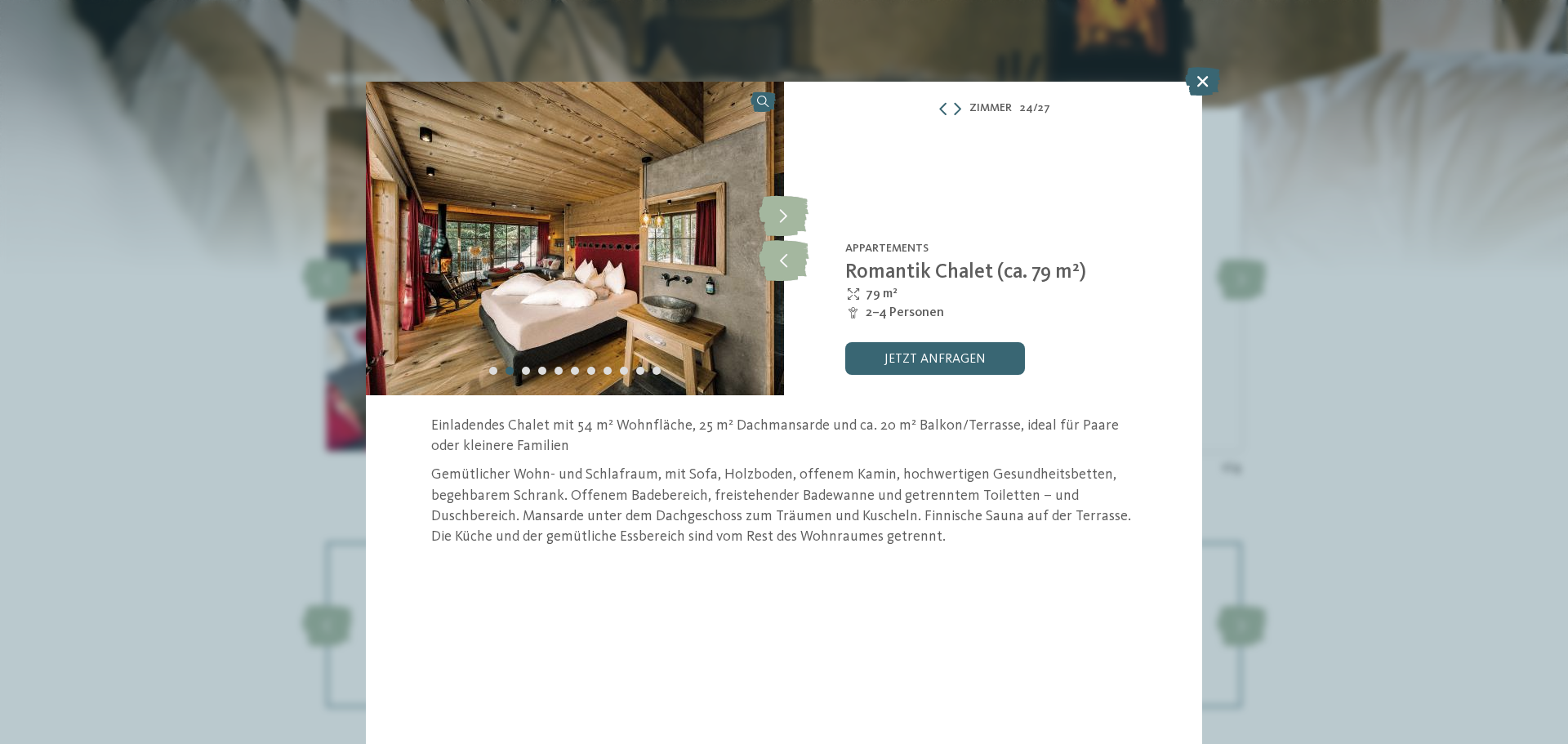
click at [1204, 83] on icon at bounding box center [1202, 81] width 35 height 29
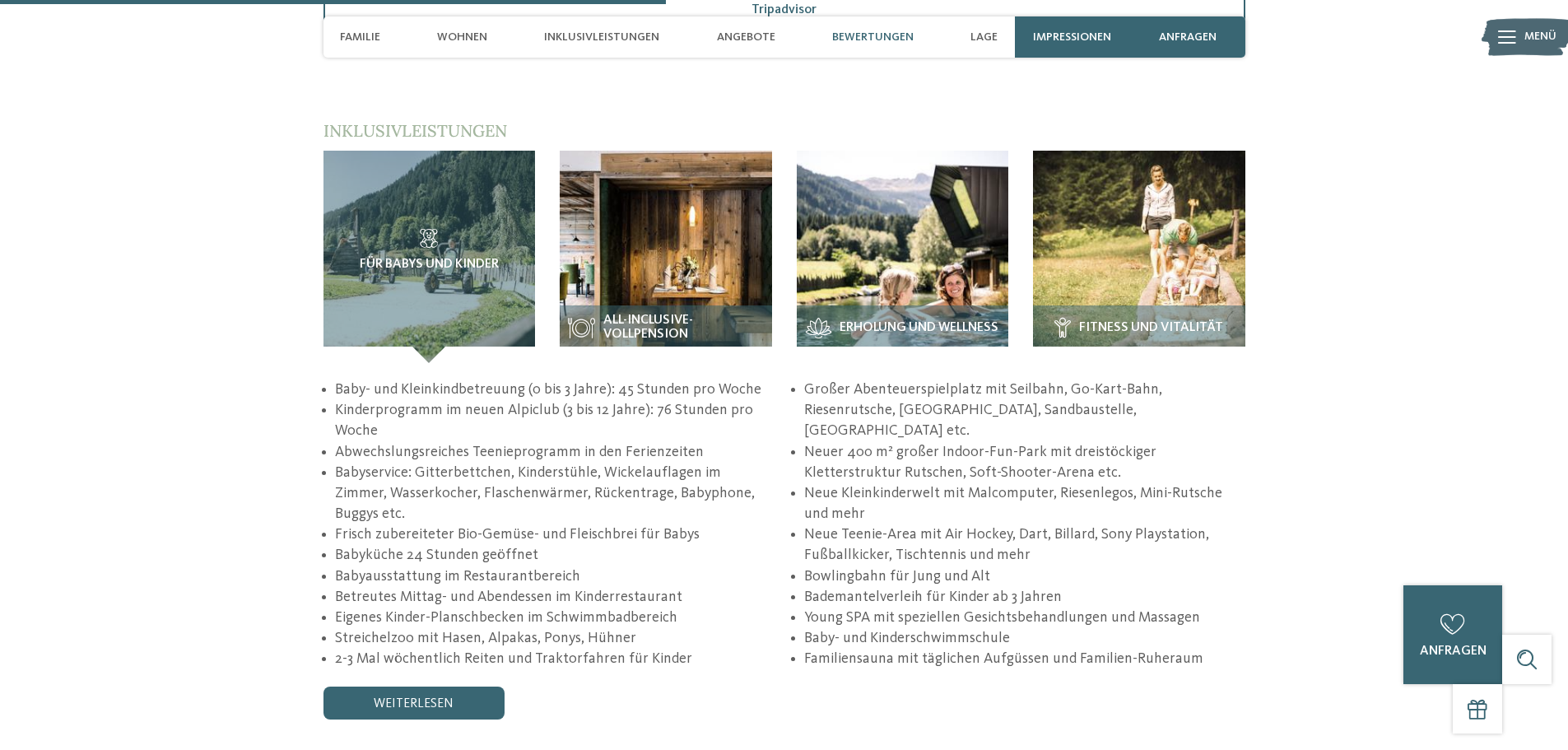
scroll to position [2880, 0]
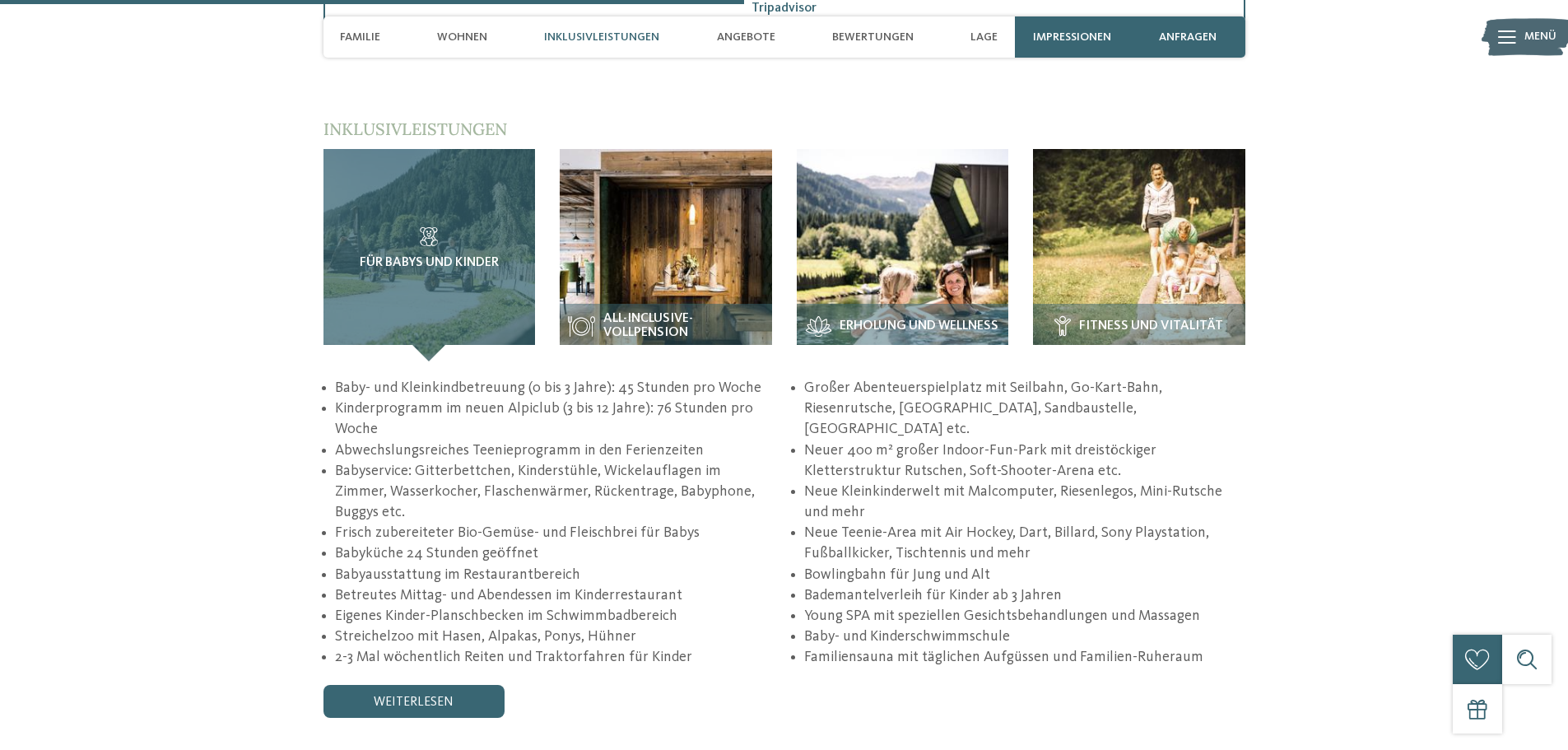
click at [476, 239] on h3 "Für Babys und Kinder" at bounding box center [430, 249] width 147 height 43
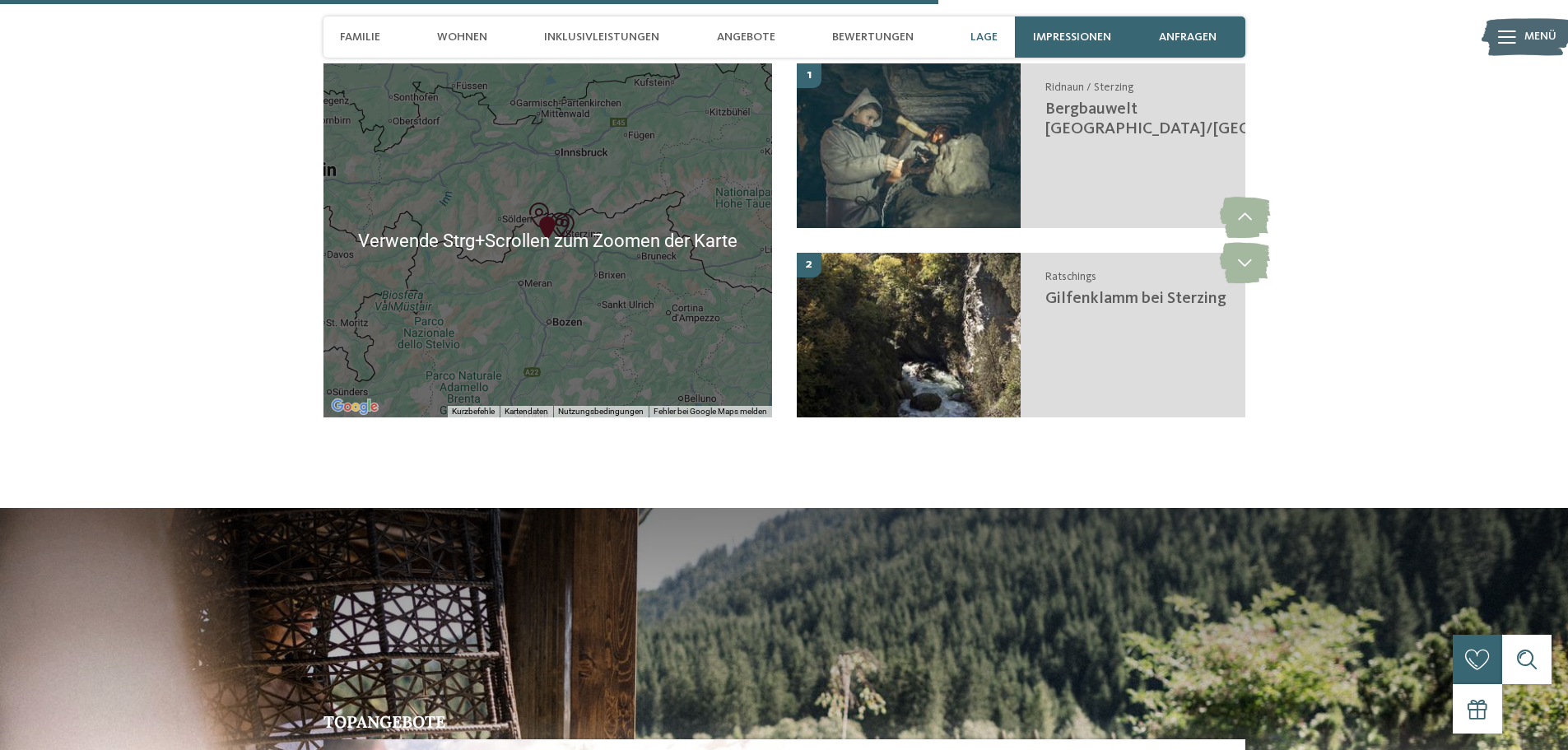
scroll to position [3374, 0]
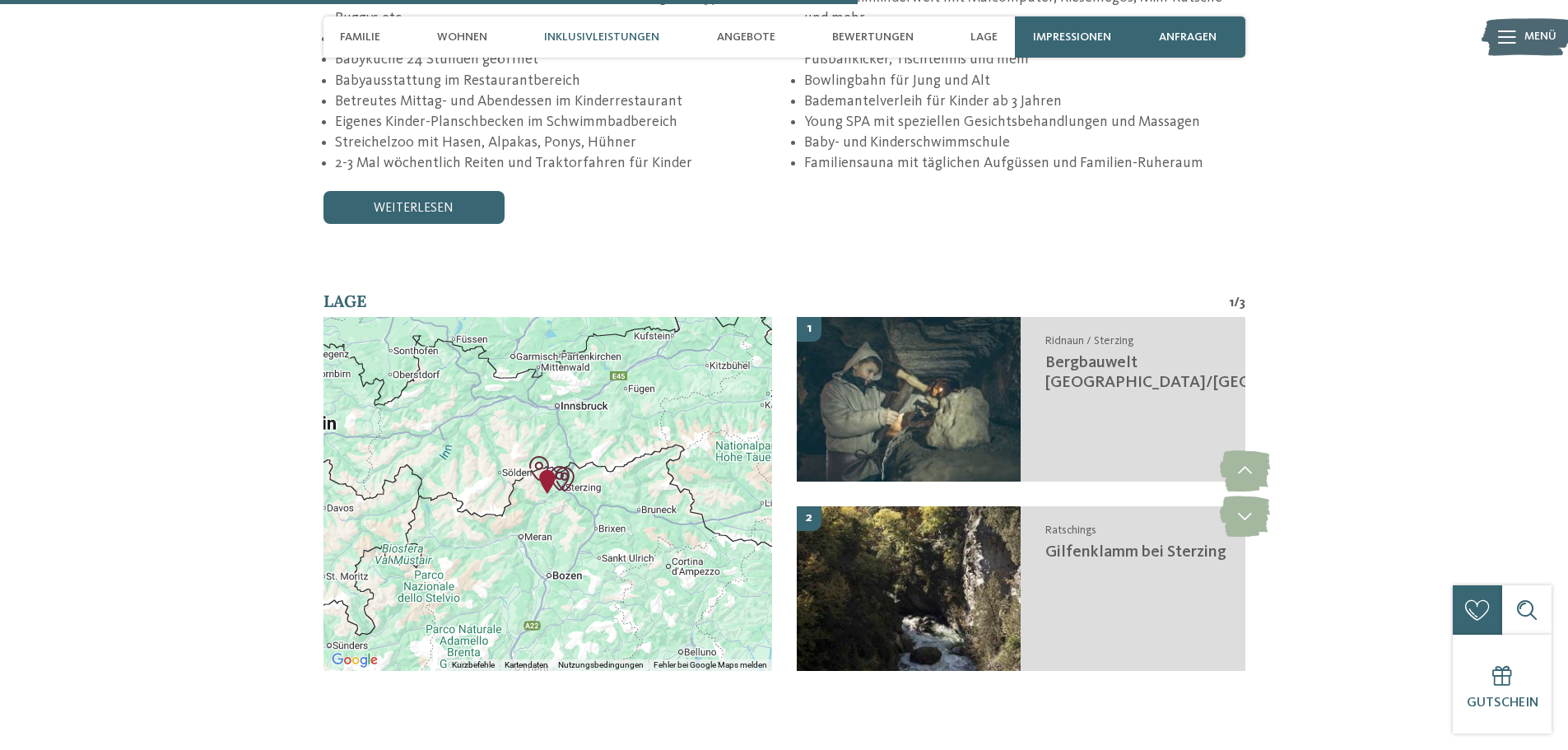
click at [626, 381] on div at bounding box center [547, 493] width 448 height 353
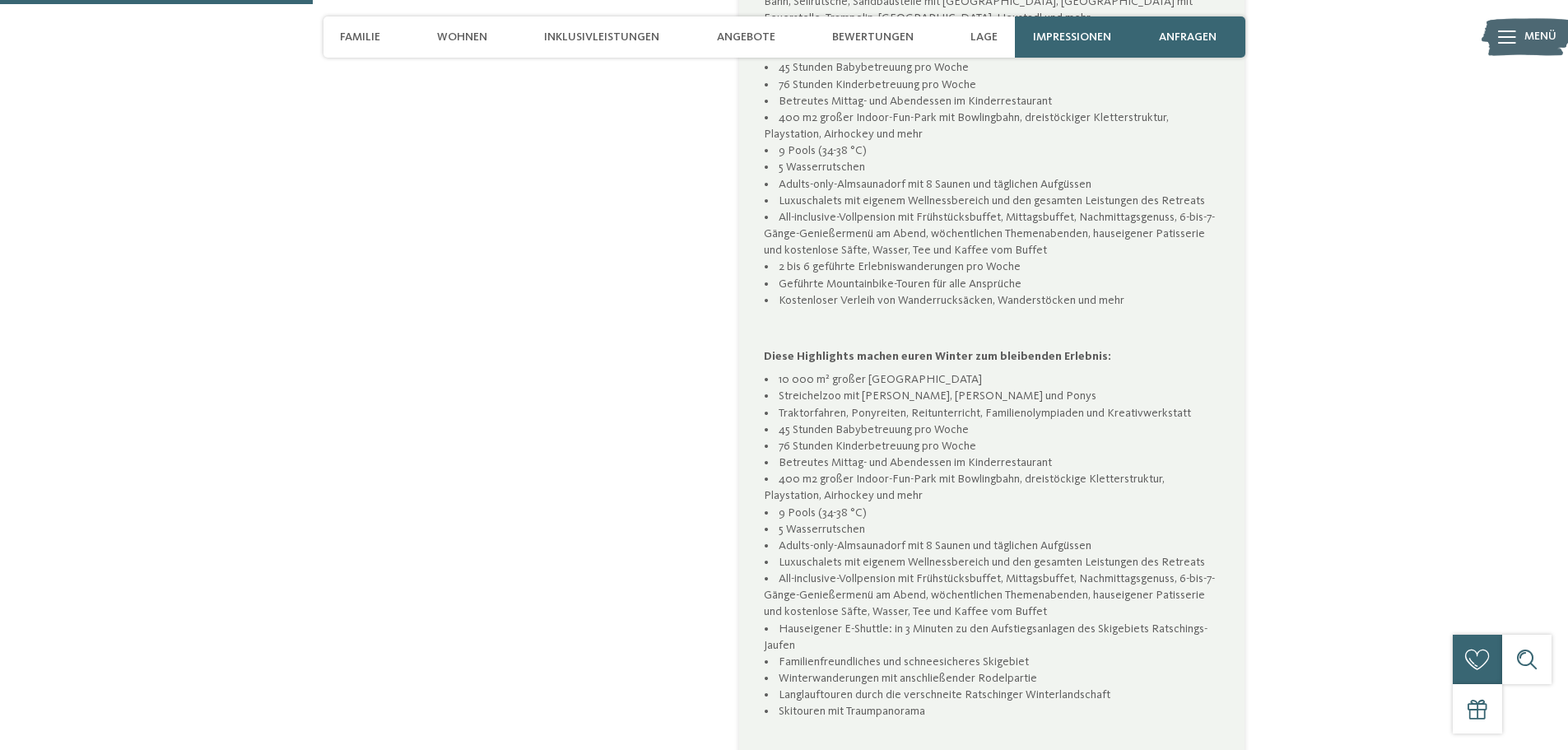
scroll to position [823, 0]
